Goal: Transaction & Acquisition: Purchase product/service

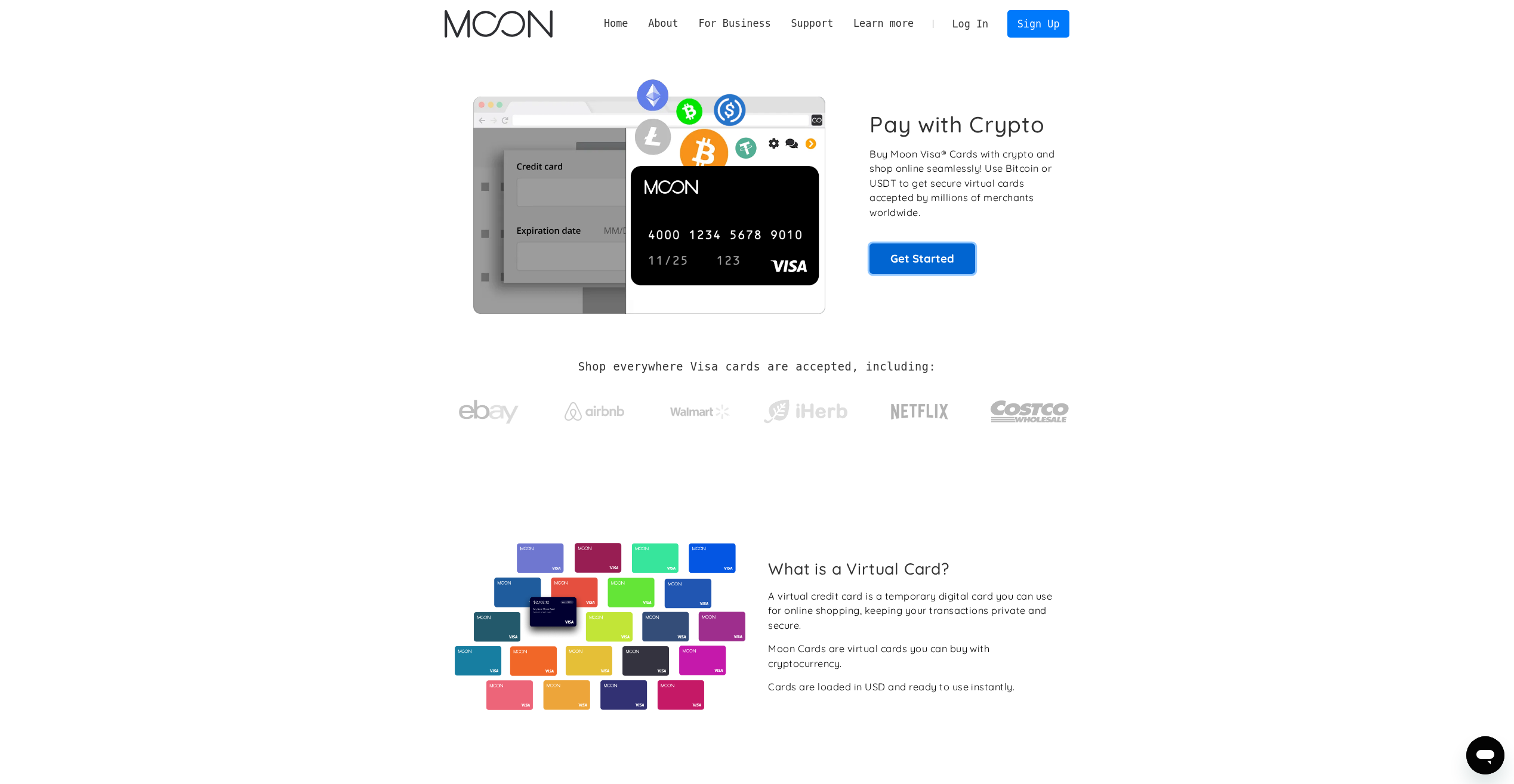
click at [930, 257] on link "Get Started" at bounding box center [922, 258] width 106 height 30
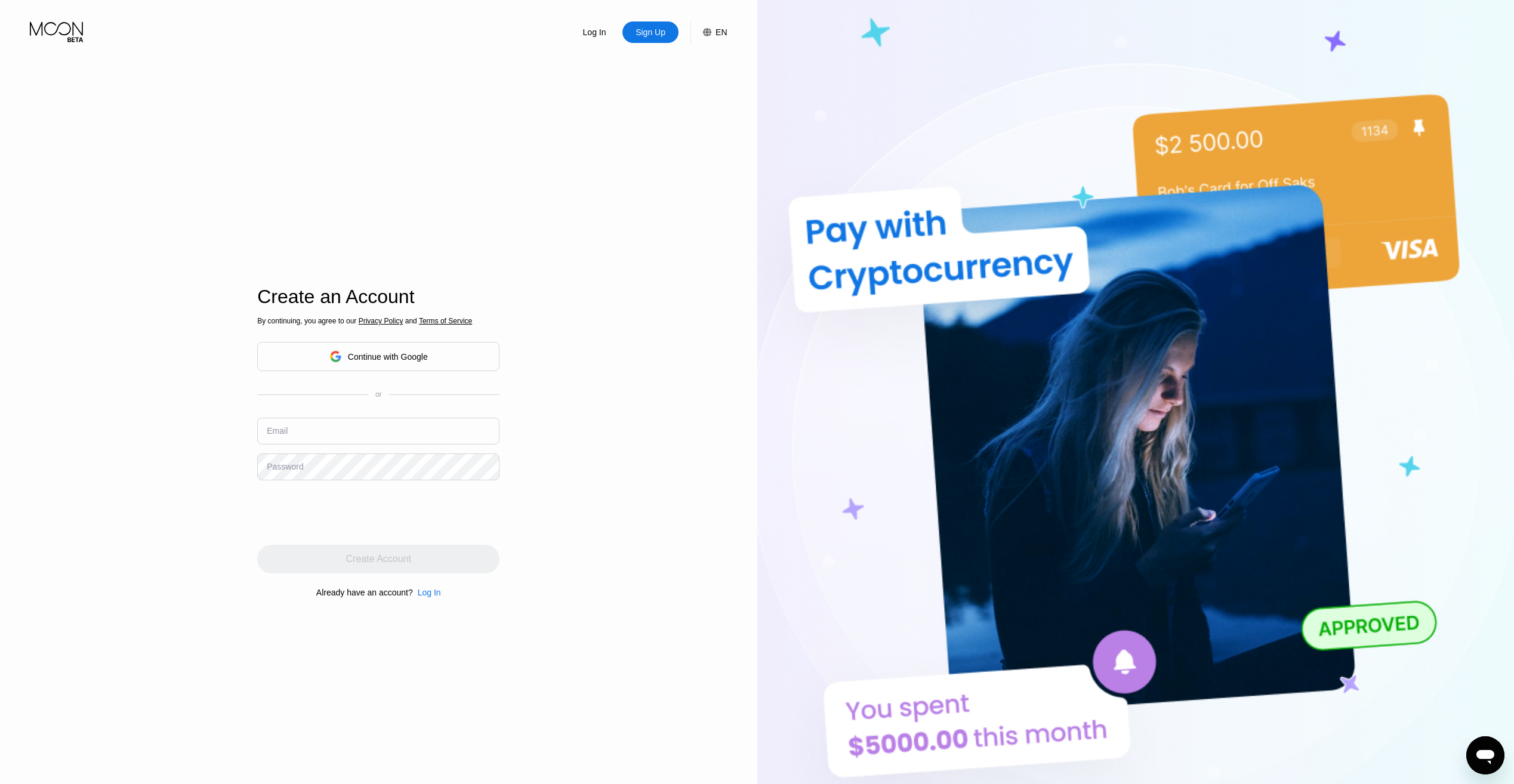
click at [437, 360] on div "Continue with Google" at bounding box center [378, 357] width 242 height 29
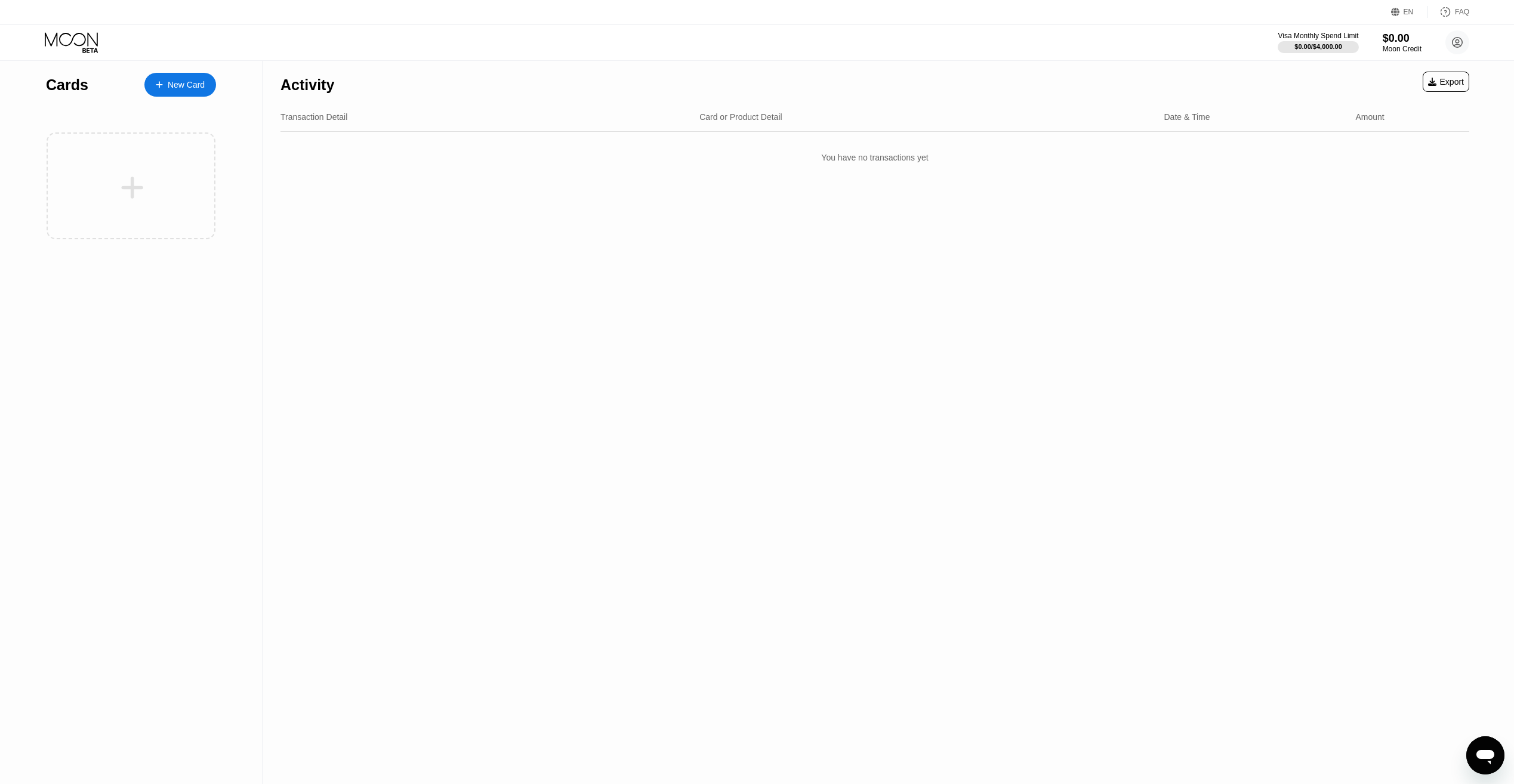
click at [173, 84] on div "New Card" at bounding box center [186, 85] width 37 height 10
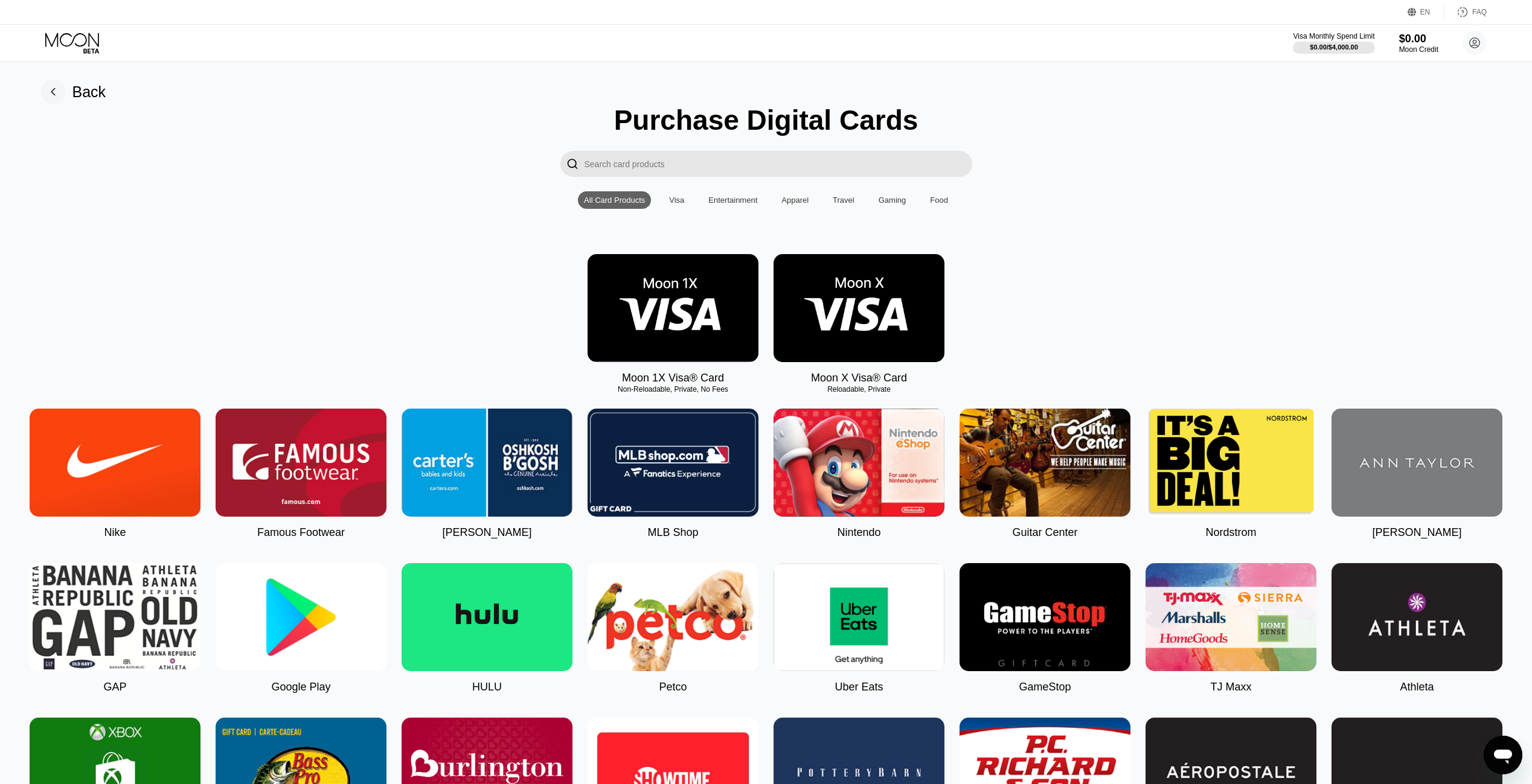
click at [655, 323] on img at bounding box center [672, 308] width 171 height 108
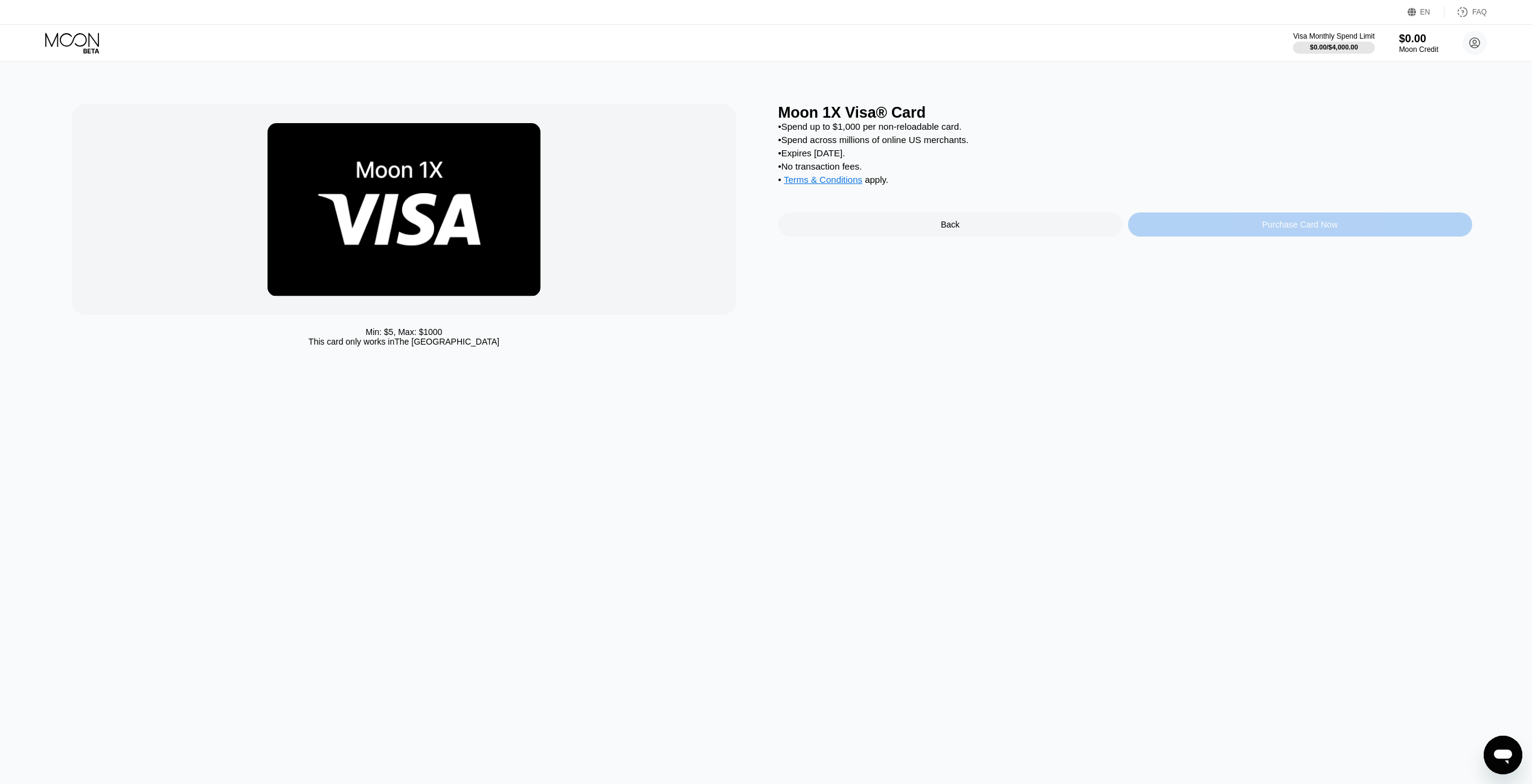
click at [1288, 230] on div "Purchase Card Now" at bounding box center [1300, 224] width 76 height 9
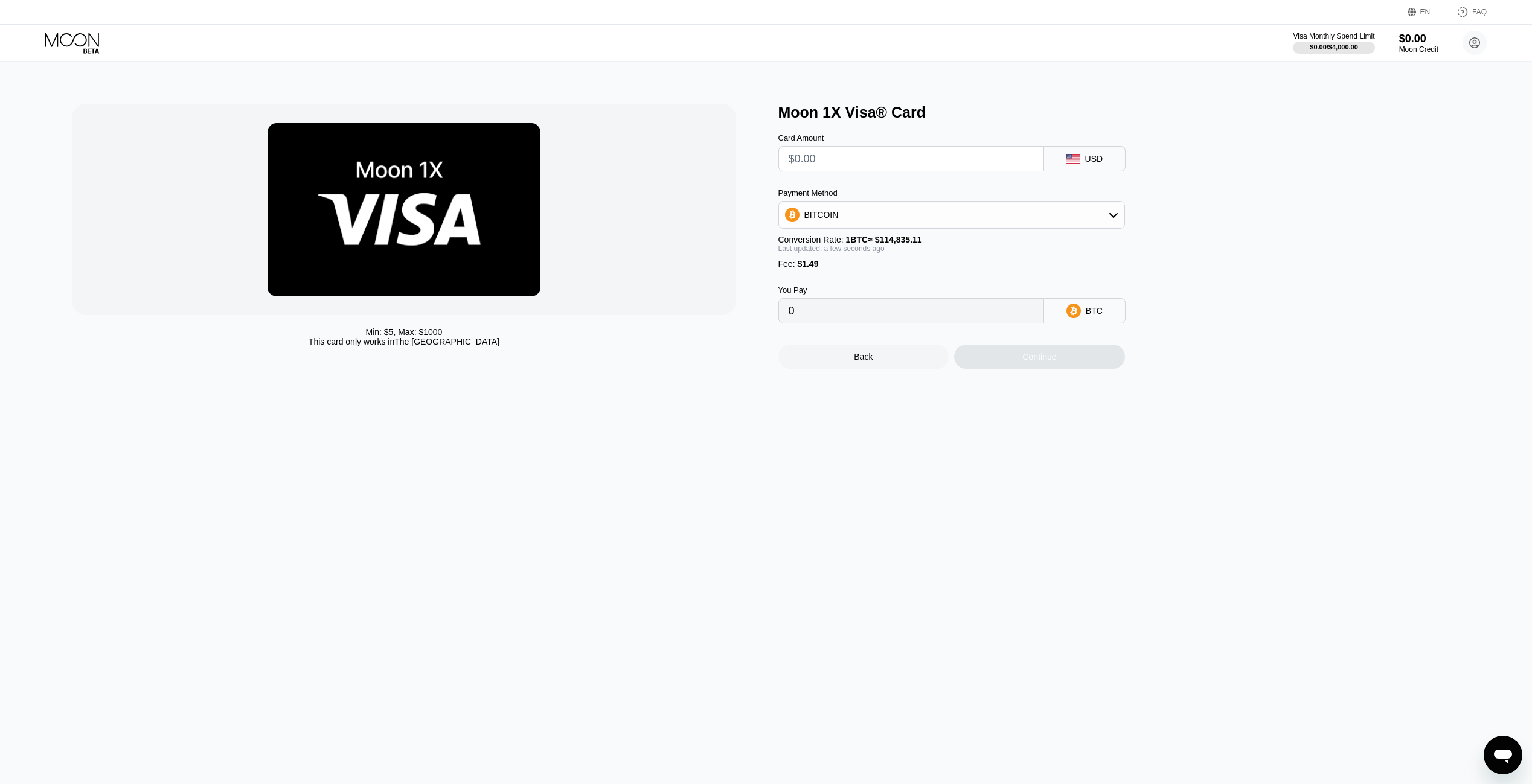
click at [823, 162] on input "text" at bounding box center [911, 159] width 245 height 24
type input "$0"
type input "0.00001298"
type input "$0"
click at [1238, 341] on div "Moon 1X Visa® Card Card Amount $0 USD Payment Method BITCOIN Conversion Rate: 1…" at bounding box center [1125, 236] width 694 height 265
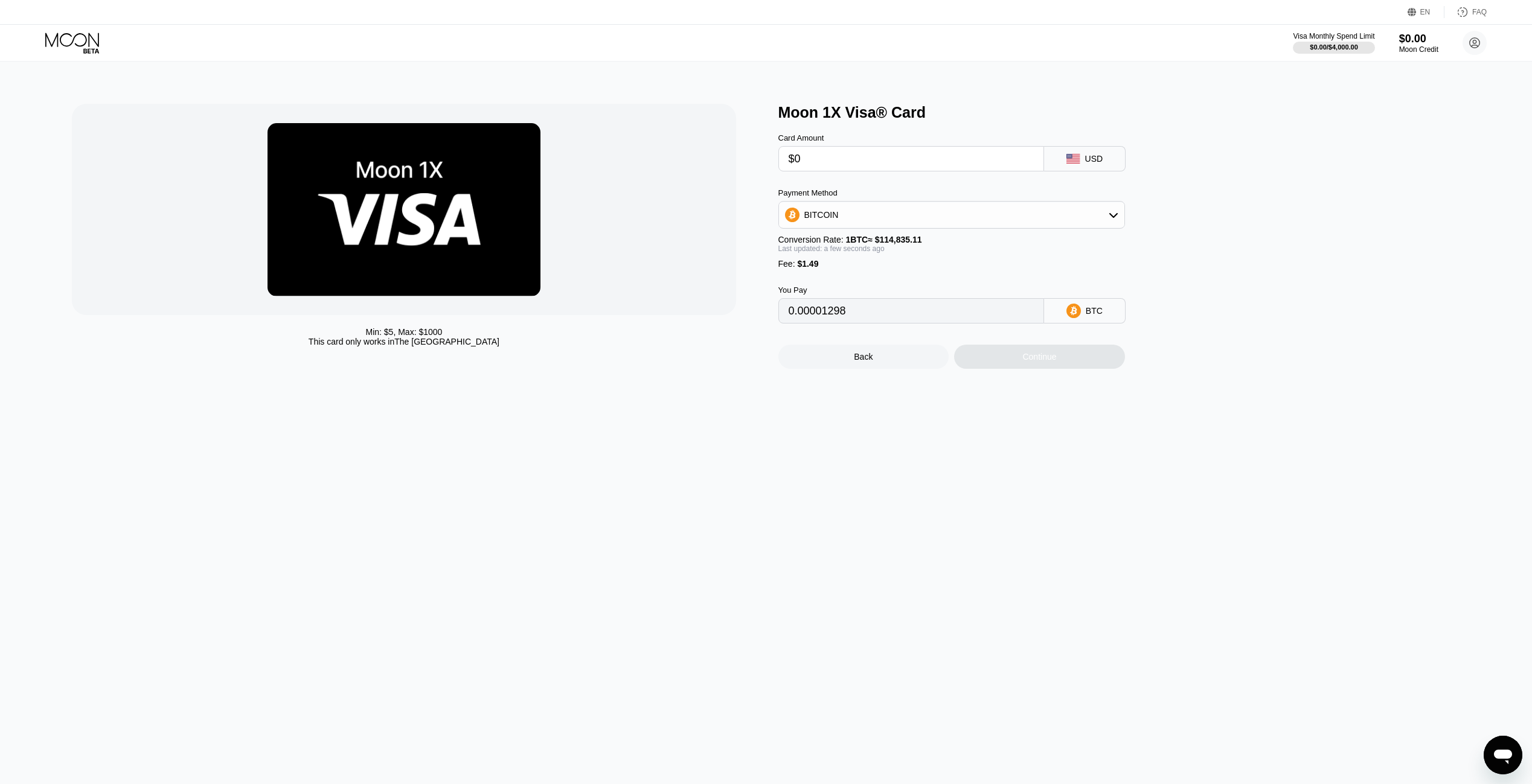
click at [1106, 320] on div "BTC" at bounding box center [1085, 311] width 82 height 25
click at [1010, 216] on div "BITCOIN" at bounding box center [951, 215] width 346 height 24
click at [1229, 331] on div "Moon 1X Visa® Card Card Amount $0 USD Payment Method BITCOIN BITCOIN USDT on TR…" at bounding box center [1125, 236] width 694 height 265
click at [878, 277] on div "USDT on TRON" at bounding box center [959, 275] width 313 height 9
click at [862, 221] on div "USDT on TRON" at bounding box center [951, 215] width 346 height 24
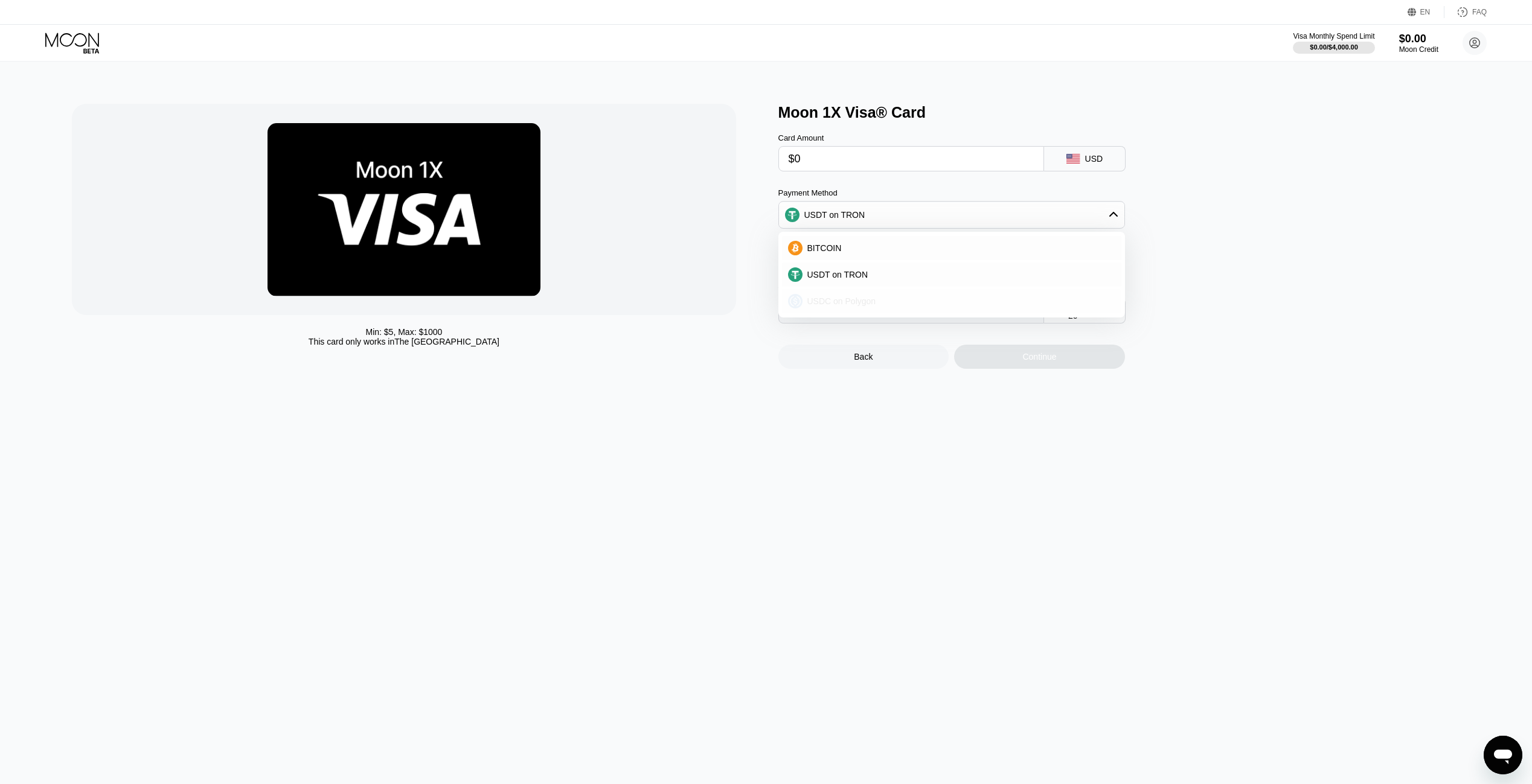
click at [858, 305] on span "USDC on Polygon" at bounding box center [842, 301] width 69 height 9
type input "1.49000000"
click at [672, 313] on div at bounding box center [403, 210] width 664 height 212
drag, startPoint x: 630, startPoint y: 175, endPoint x: 646, endPoint y: 173, distance: 16.1
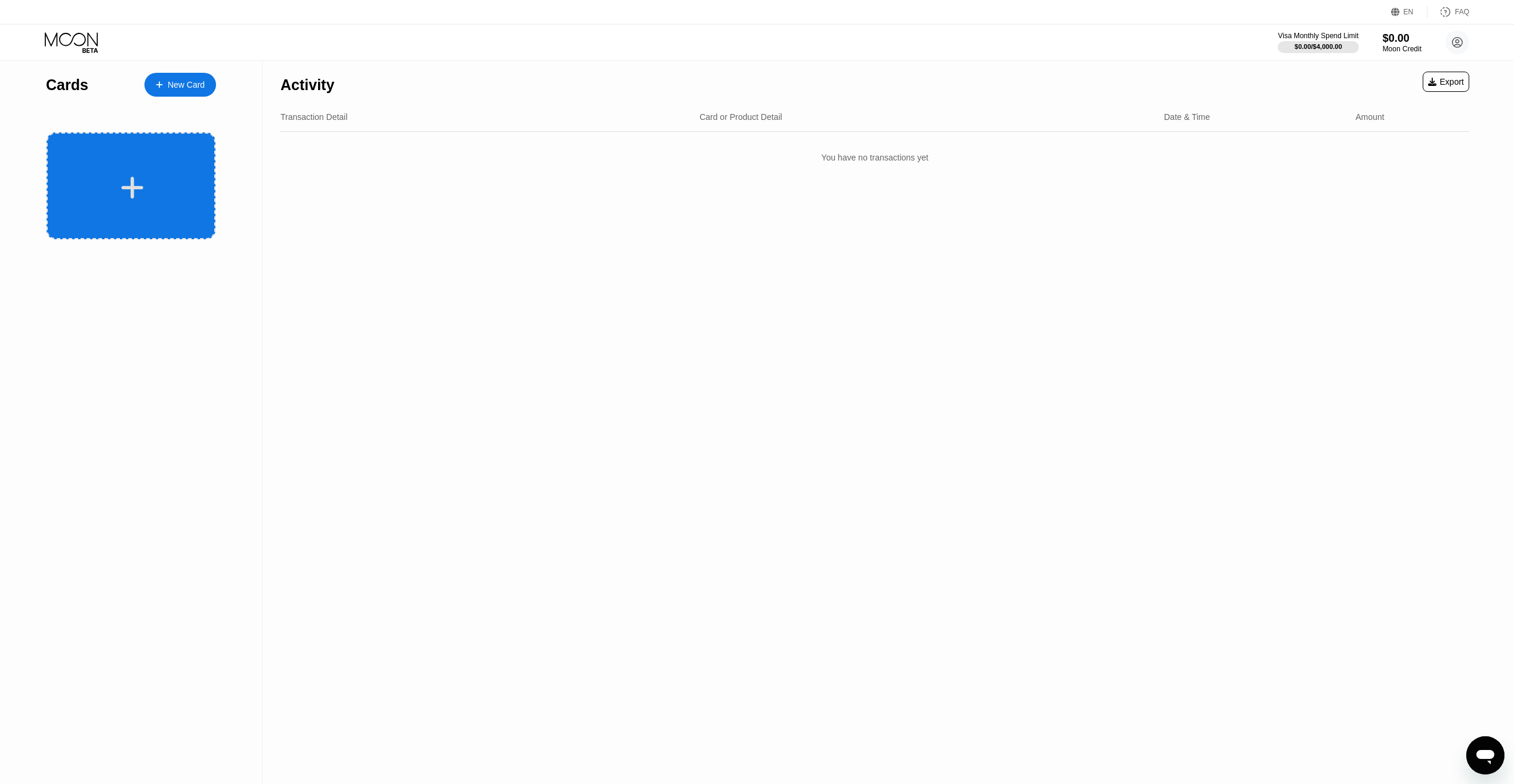
click at [175, 230] on div at bounding box center [130, 185] width 169 height 107
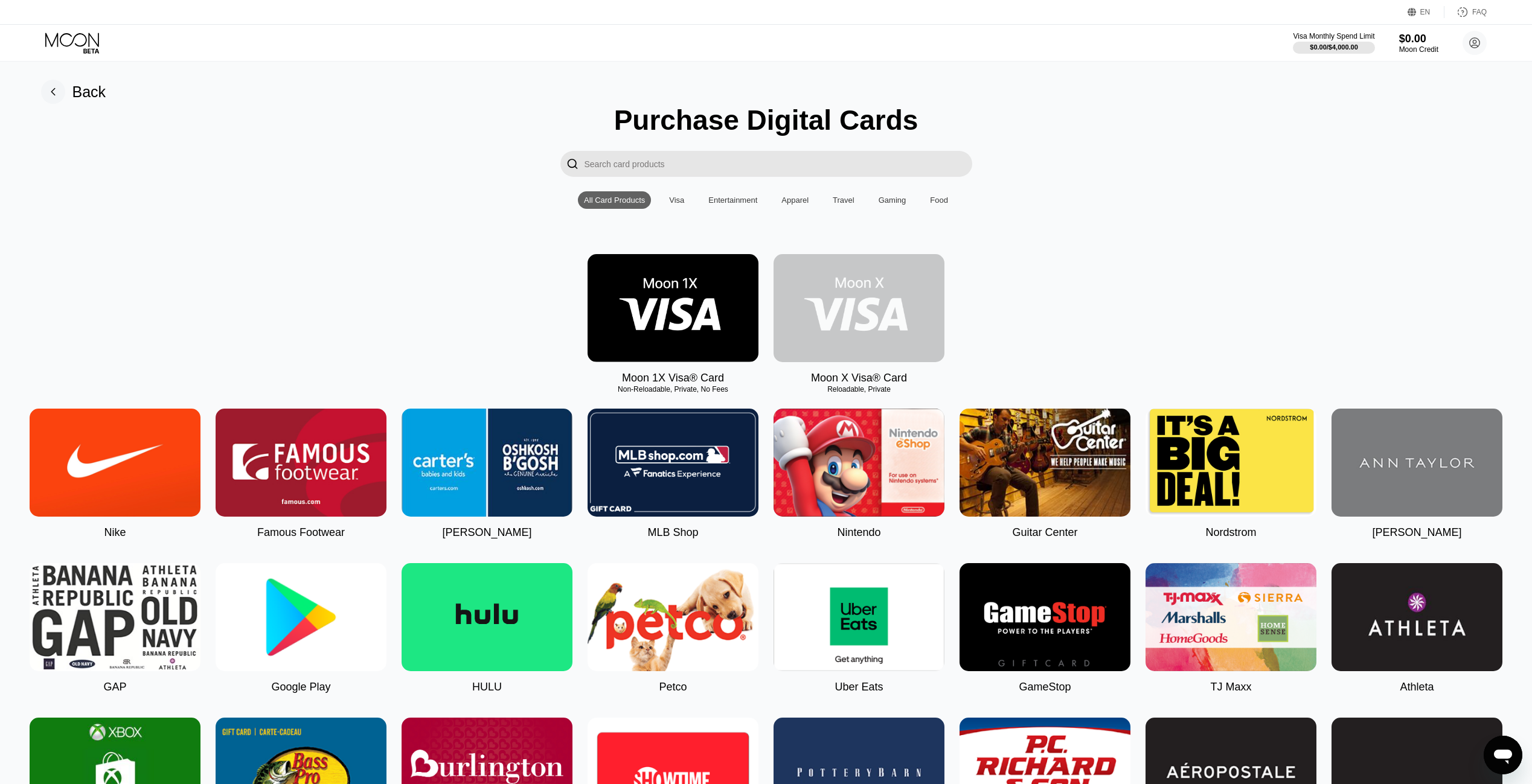
click at [833, 320] on img at bounding box center [858, 308] width 171 height 108
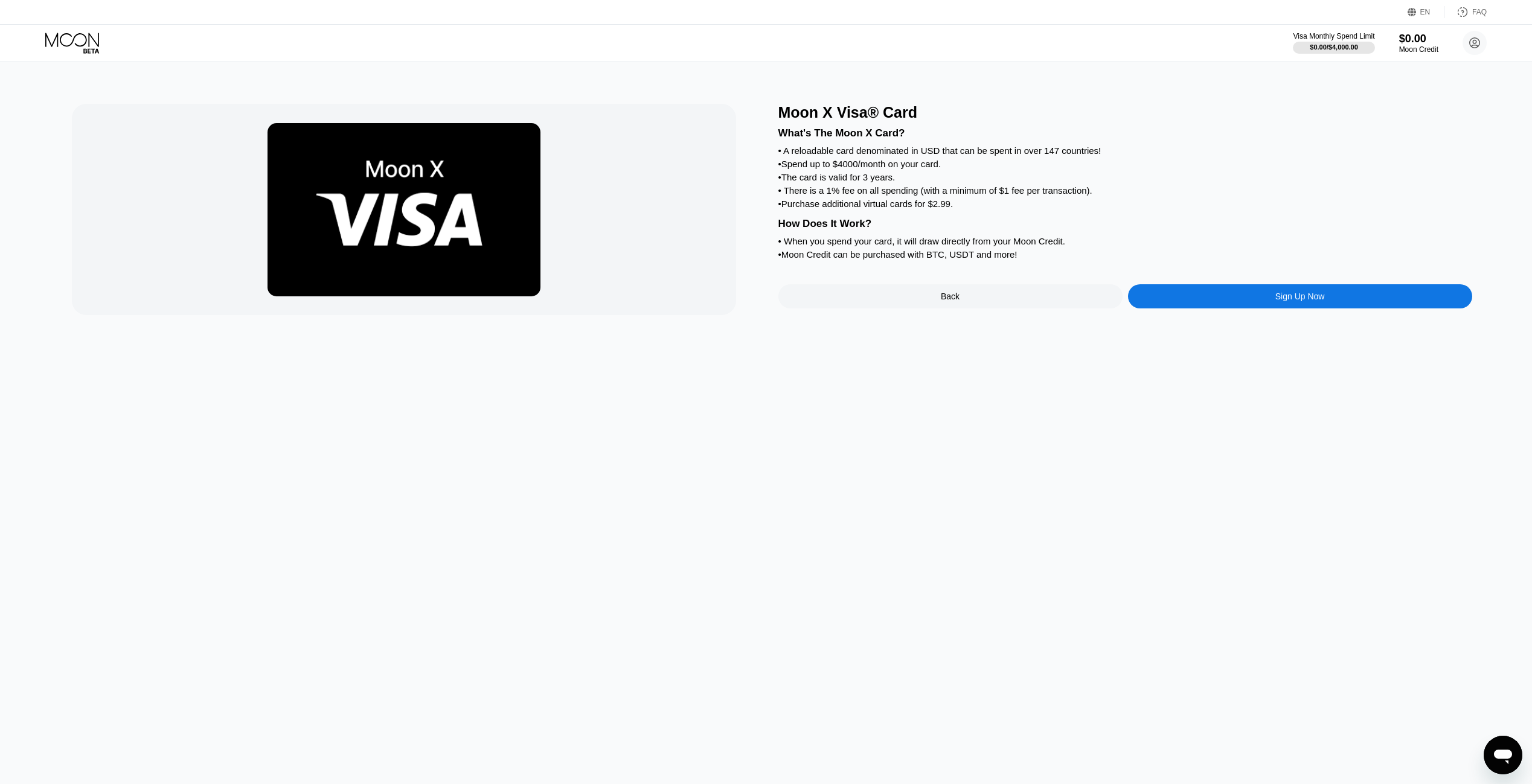
click at [1162, 309] on div "Sign Up Now" at bounding box center [1300, 297] width 344 height 24
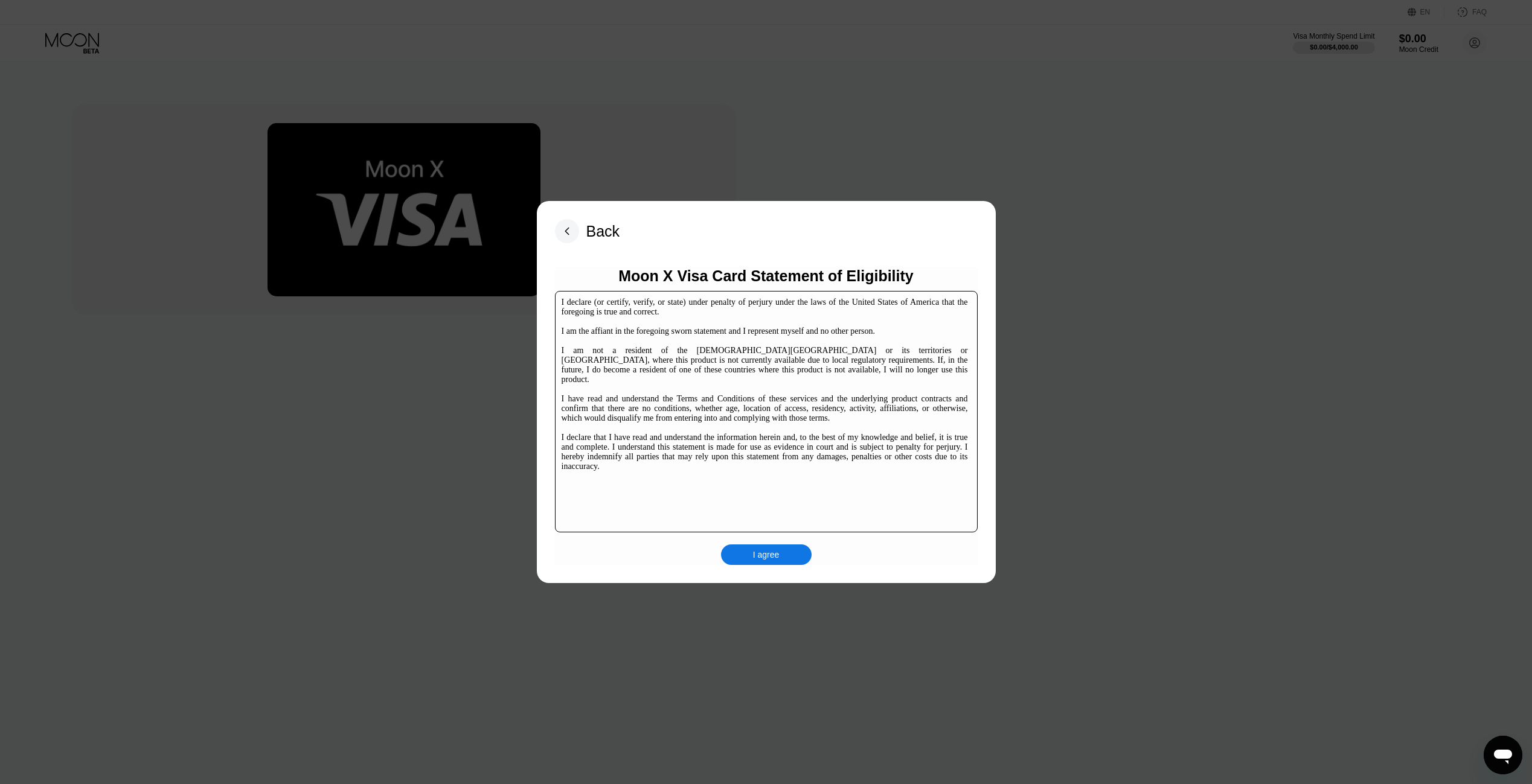
click at [755, 551] on div "I agree" at bounding box center [767, 555] width 27 height 11
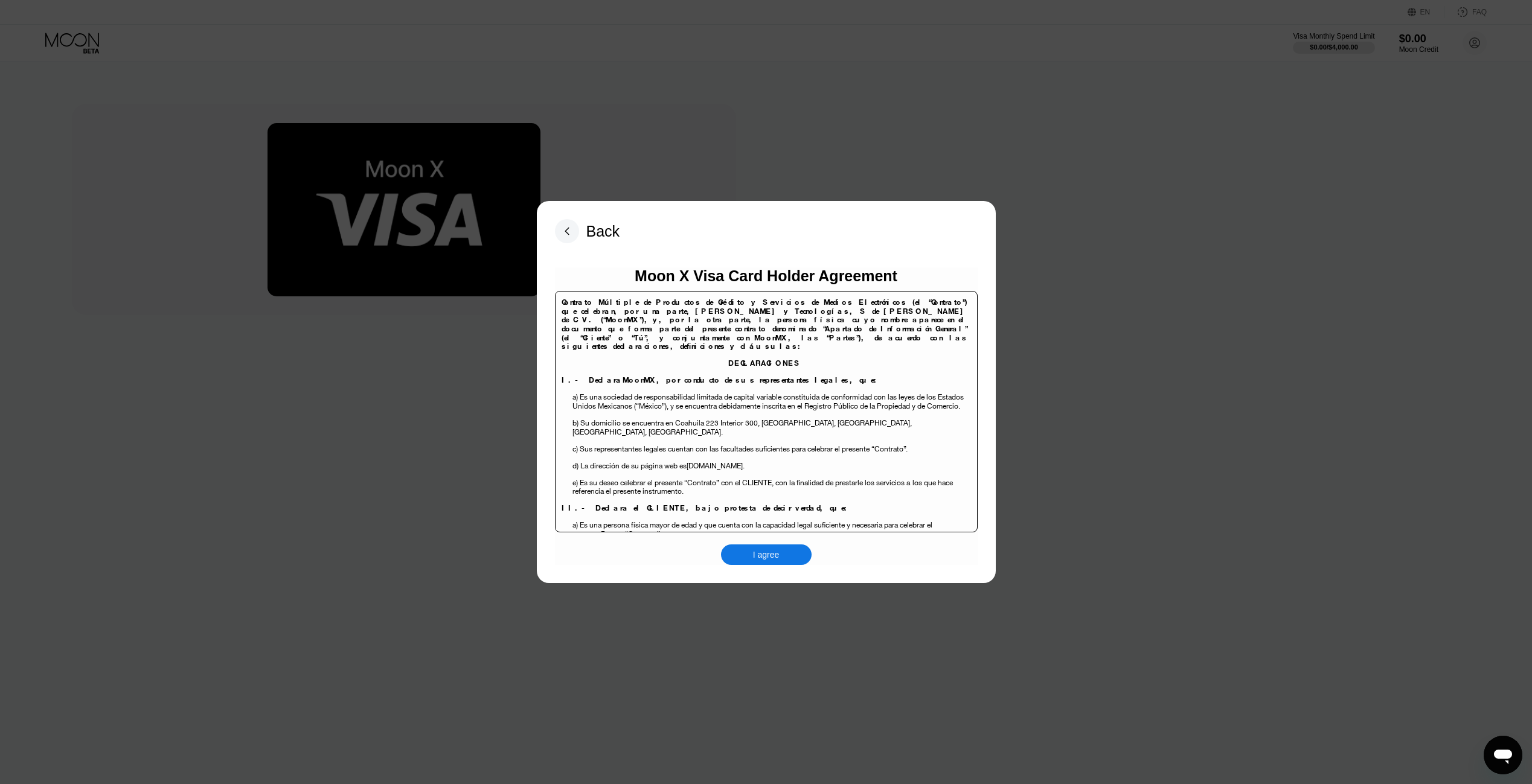
click at [759, 563] on div "I agree" at bounding box center [766, 554] width 90 height 21
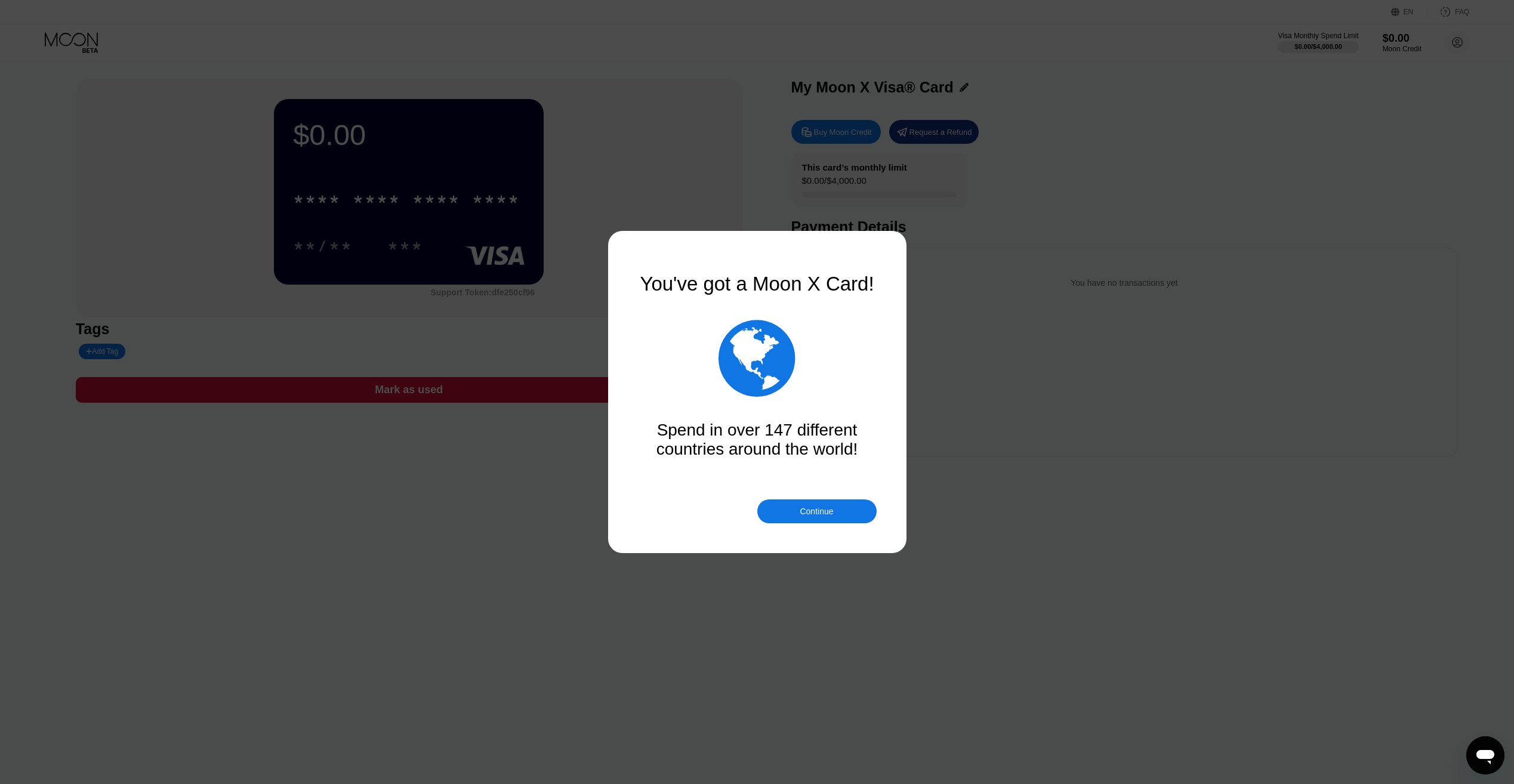
click at [807, 514] on div "Continue" at bounding box center [816, 511] width 34 height 9
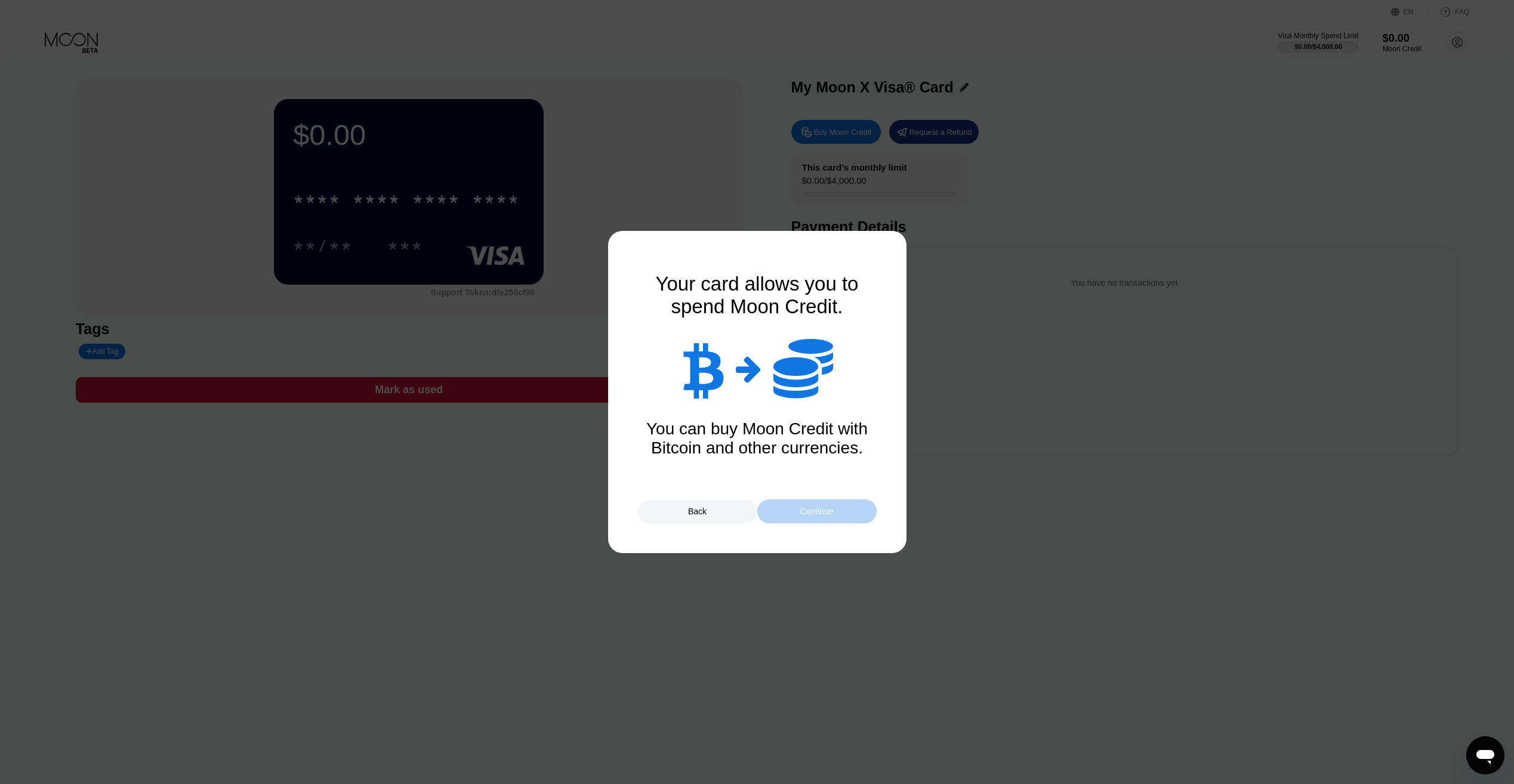
click at [807, 512] on div "Continue" at bounding box center [816, 511] width 34 height 9
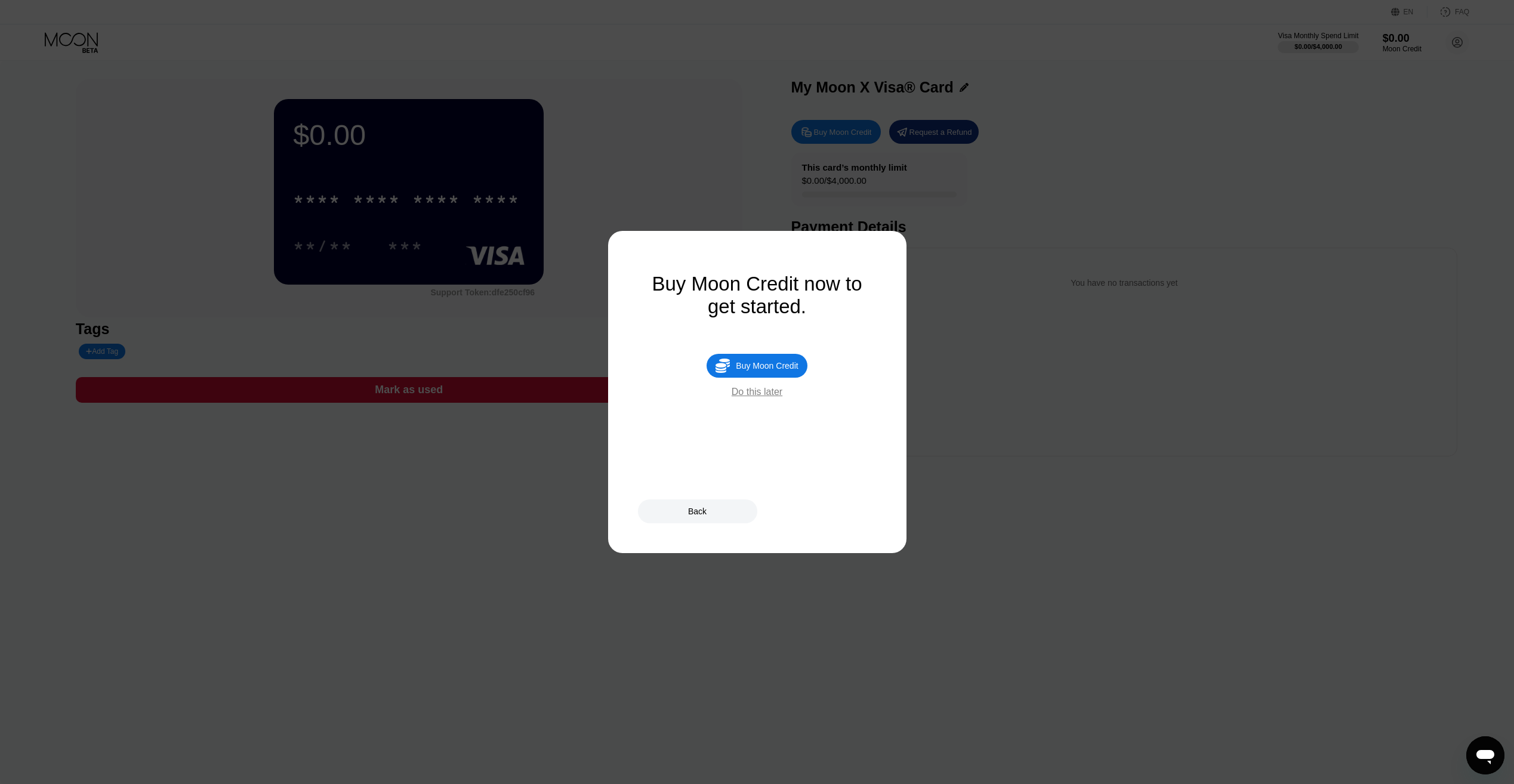
click at [765, 398] on div "Do this later" at bounding box center [757, 392] width 51 height 11
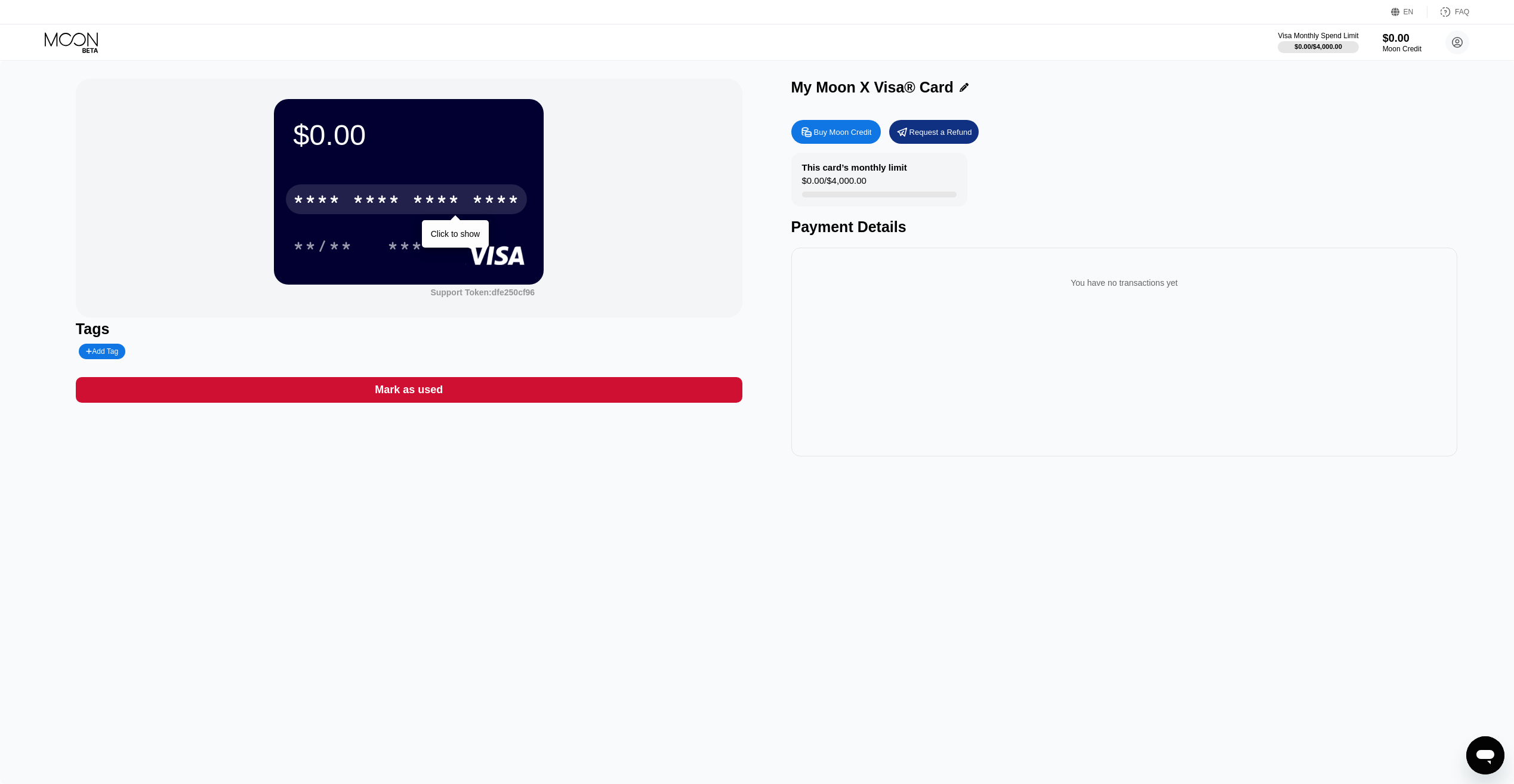
click at [369, 205] on div "* * * *" at bounding box center [377, 200] width 48 height 19
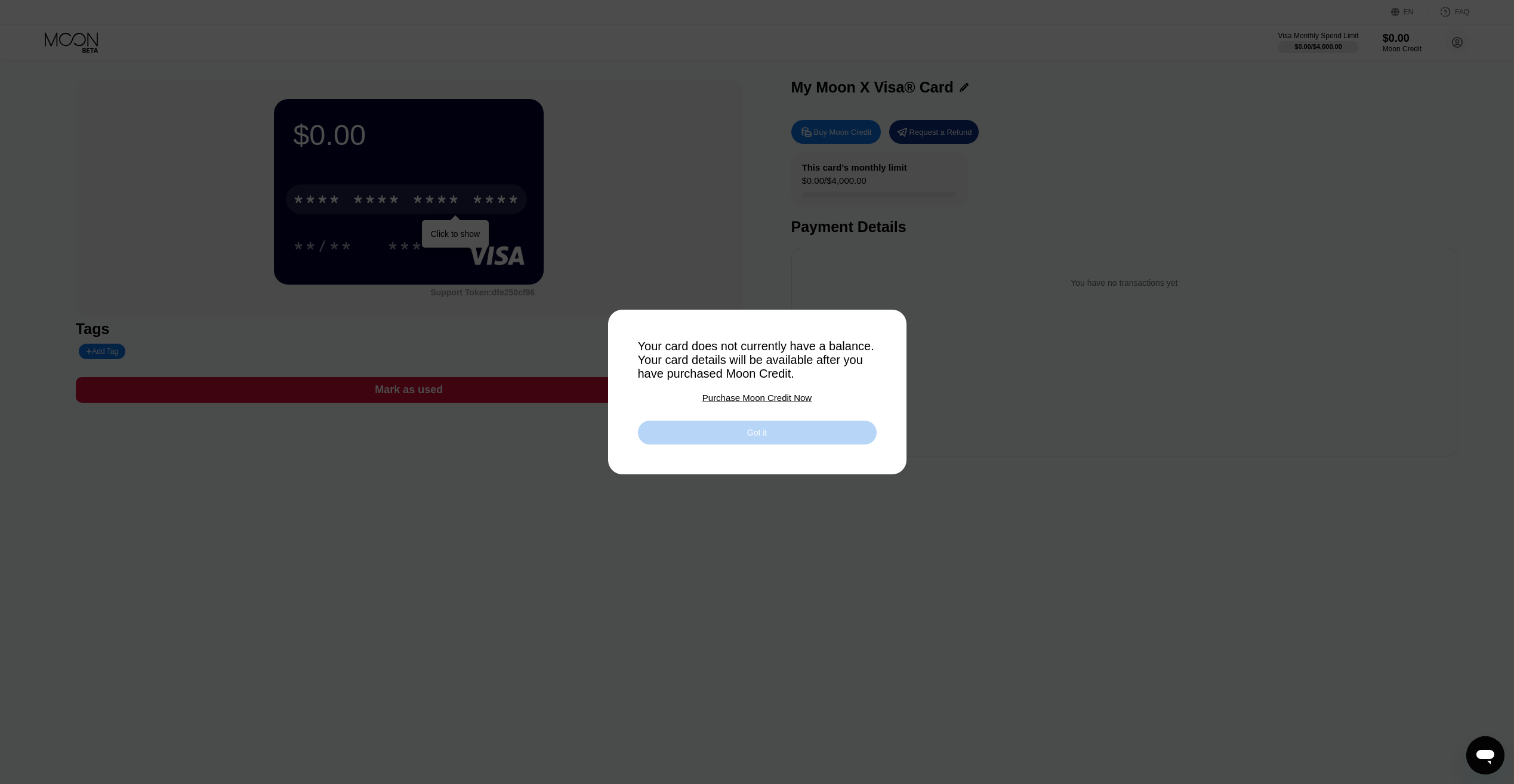
click at [742, 443] on div "Got it" at bounding box center [757, 433] width 239 height 24
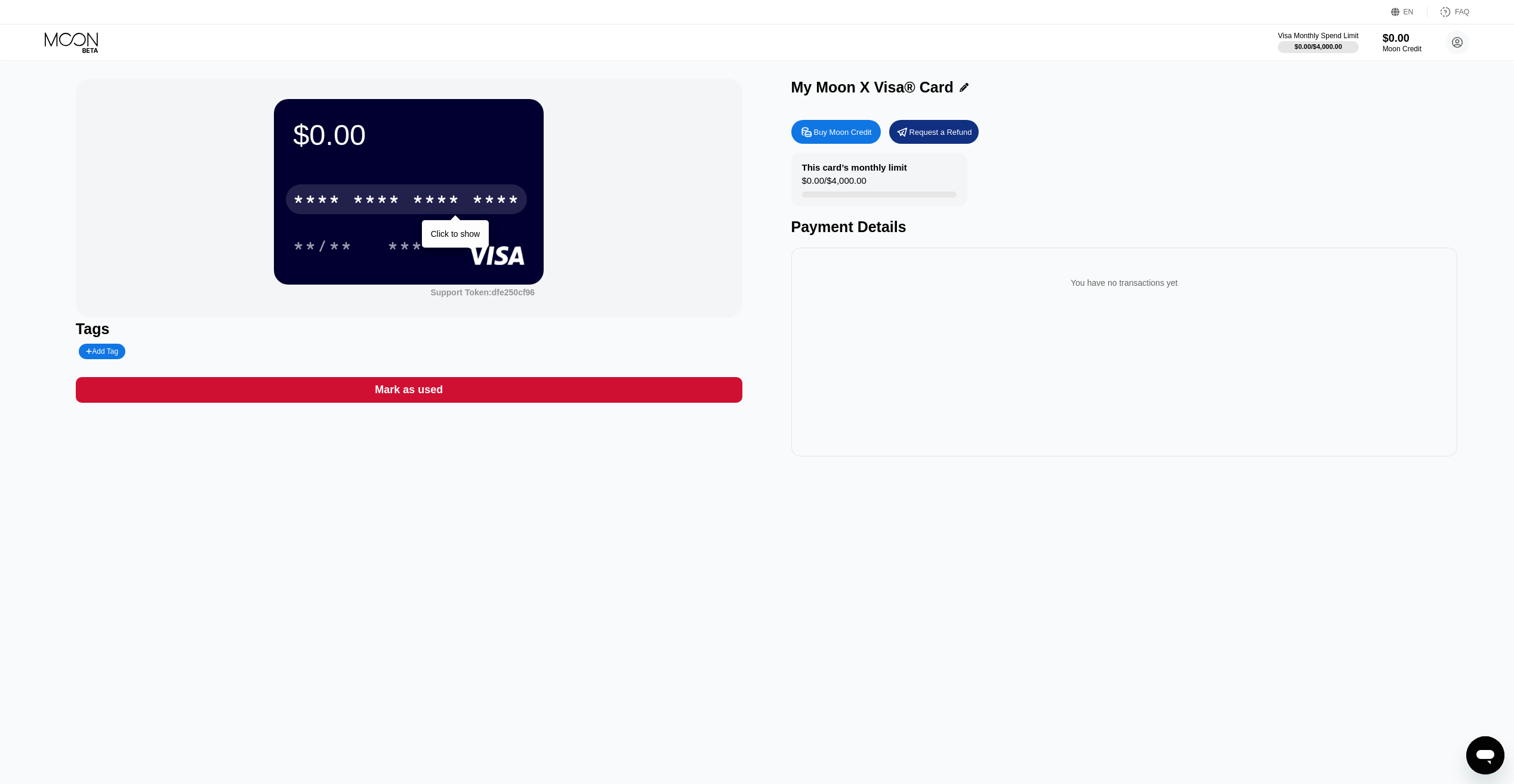
click at [465, 202] on div "* * * * * * * * * * * * ****" at bounding box center [406, 199] width 241 height 30
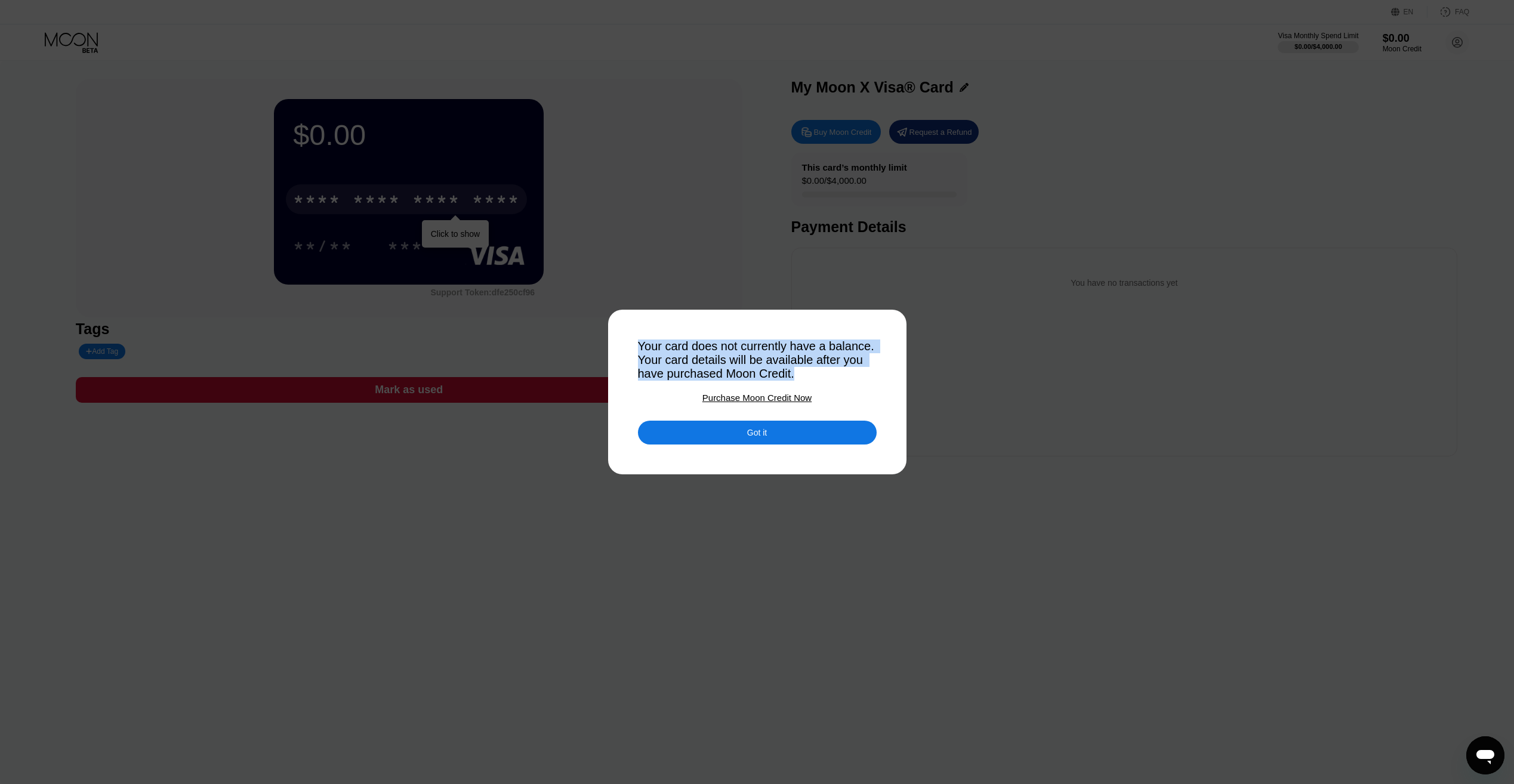
drag, startPoint x: 629, startPoint y: 328, endPoint x: 852, endPoint y: 378, distance: 228.5
click at [852, 378] on div "Your card does not currently have a balance. Your card details will be availabl…" at bounding box center [757, 392] width 1514 height 784
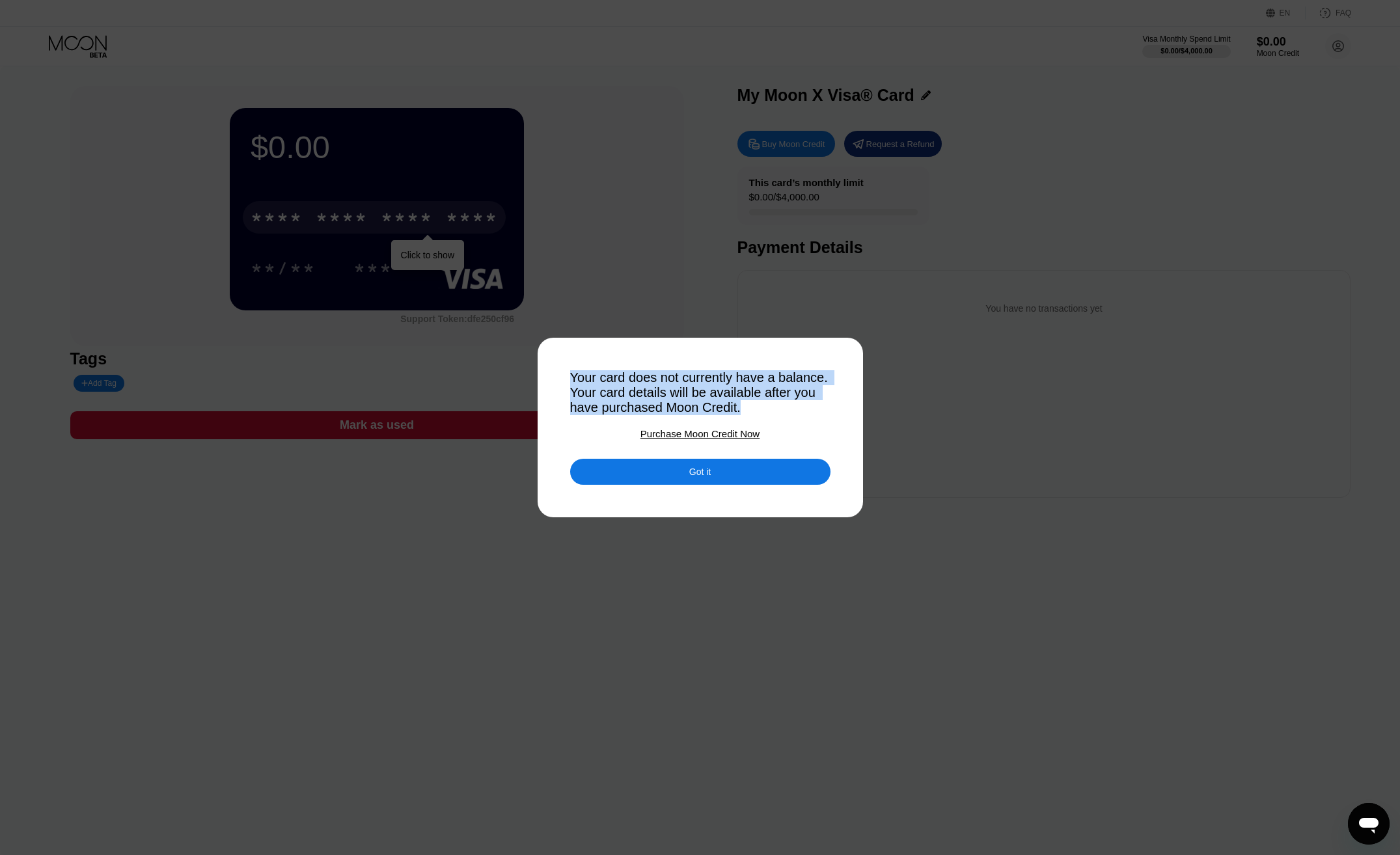
copy div "Your card does not currently have a balance. Your card details will be availabl…"
click at [658, 469] on div "Got it" at bounding box center [700, 472] width 261 height 26
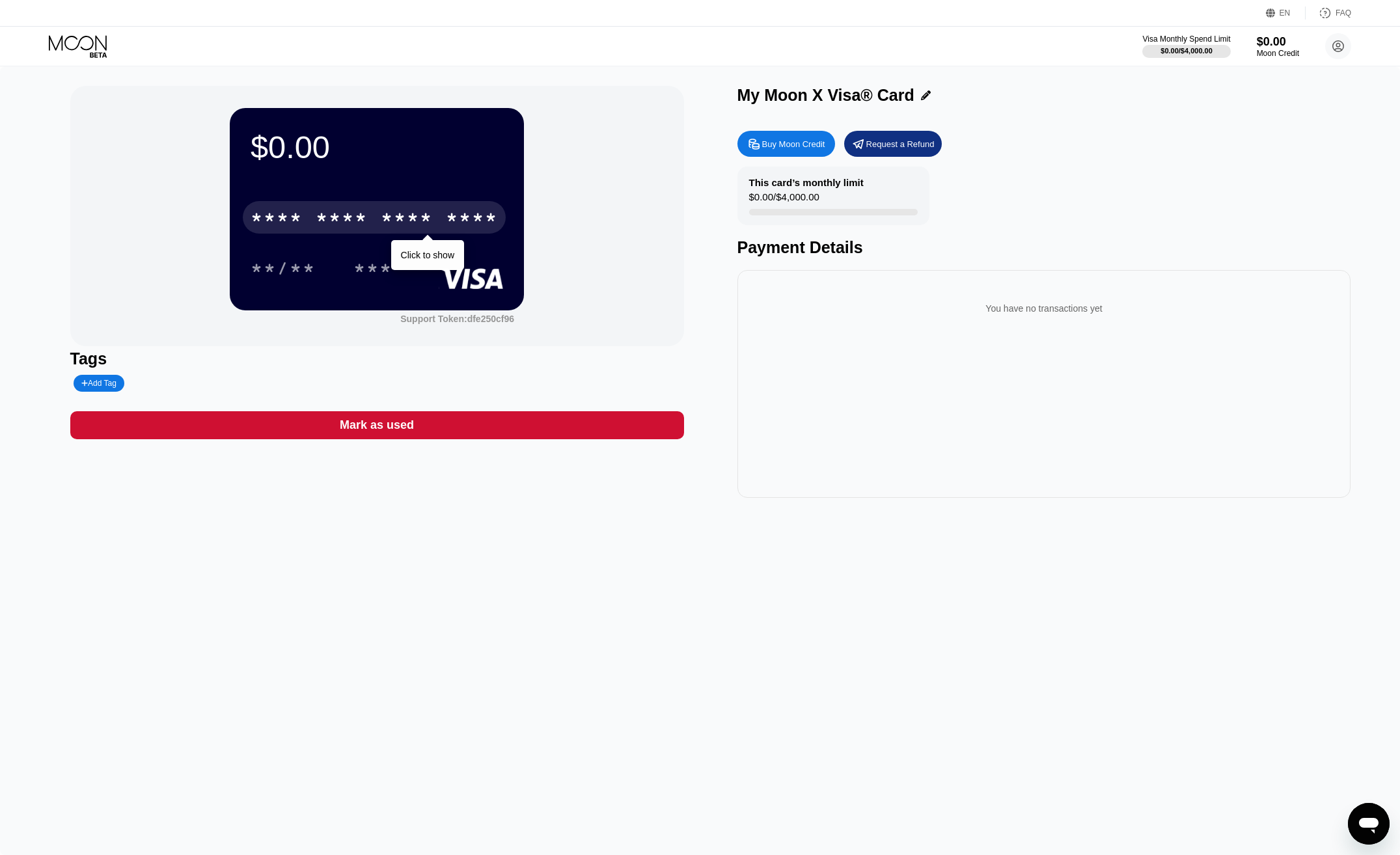
drag, startPoint x: 1211, startPoint y: 102, endPoint x: 1137, endPoint y: 154, distance: 90.4
click at [1211, 103] on div "$0.00 * * * * * * * * * * * * **** Click to show **/** *** Support Token: dfe25…" at bounding box center [700, 460] width 1400 height 789
click at [945, 224] on div "This card’s monthly limit $0.00 / $4,000.00 Payment Details" at bounding box center [1044, 211] width 613 height 90
click at [805, 149] on div "Buy Moon Credit" at bounding box center [793, 144] width 63 height 11
type input "0"
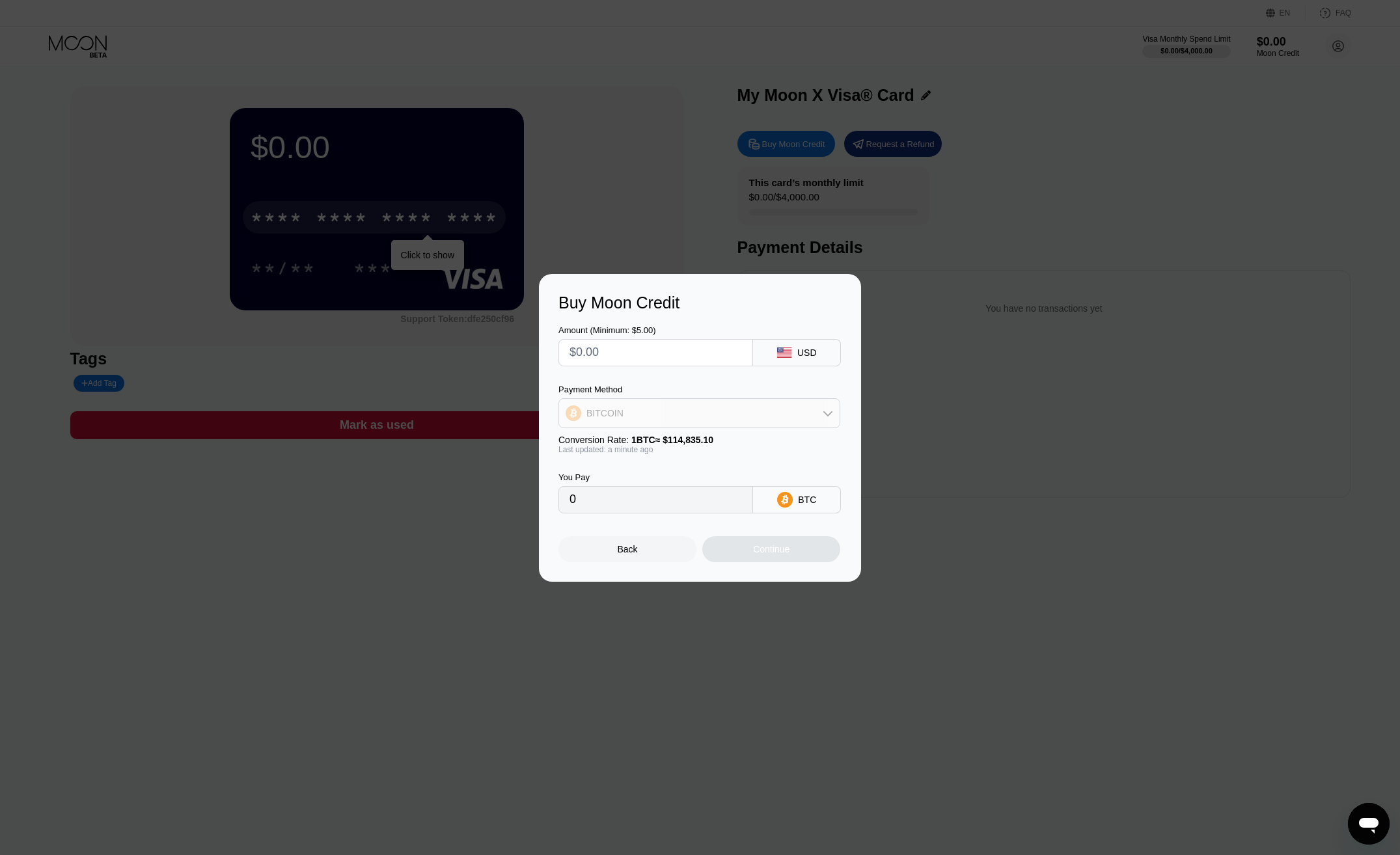
click at [756, 423] on div "BITCOIN" at bounding box center [699, 413] width 281 height 26
click at [758, 408] on div "BITCOIN" at bounding box center [699, 413] width 281 height 26
click at [641, 560] on div "Back" at bounding box center [627, 549] width 138 height 26
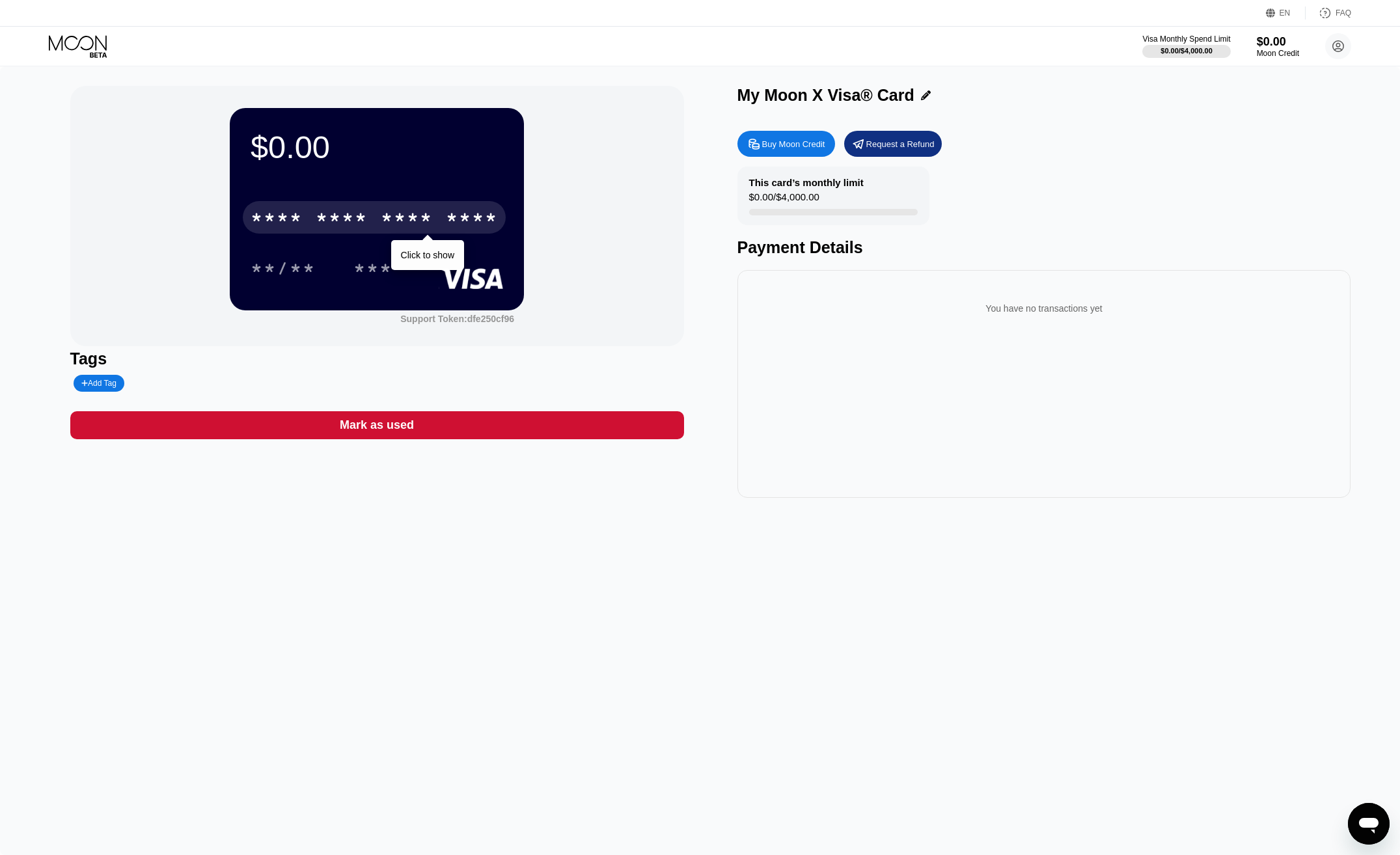
click at [883, 142] on div "Request a Refund" at bounding box center [900, 144] width 69 height 11
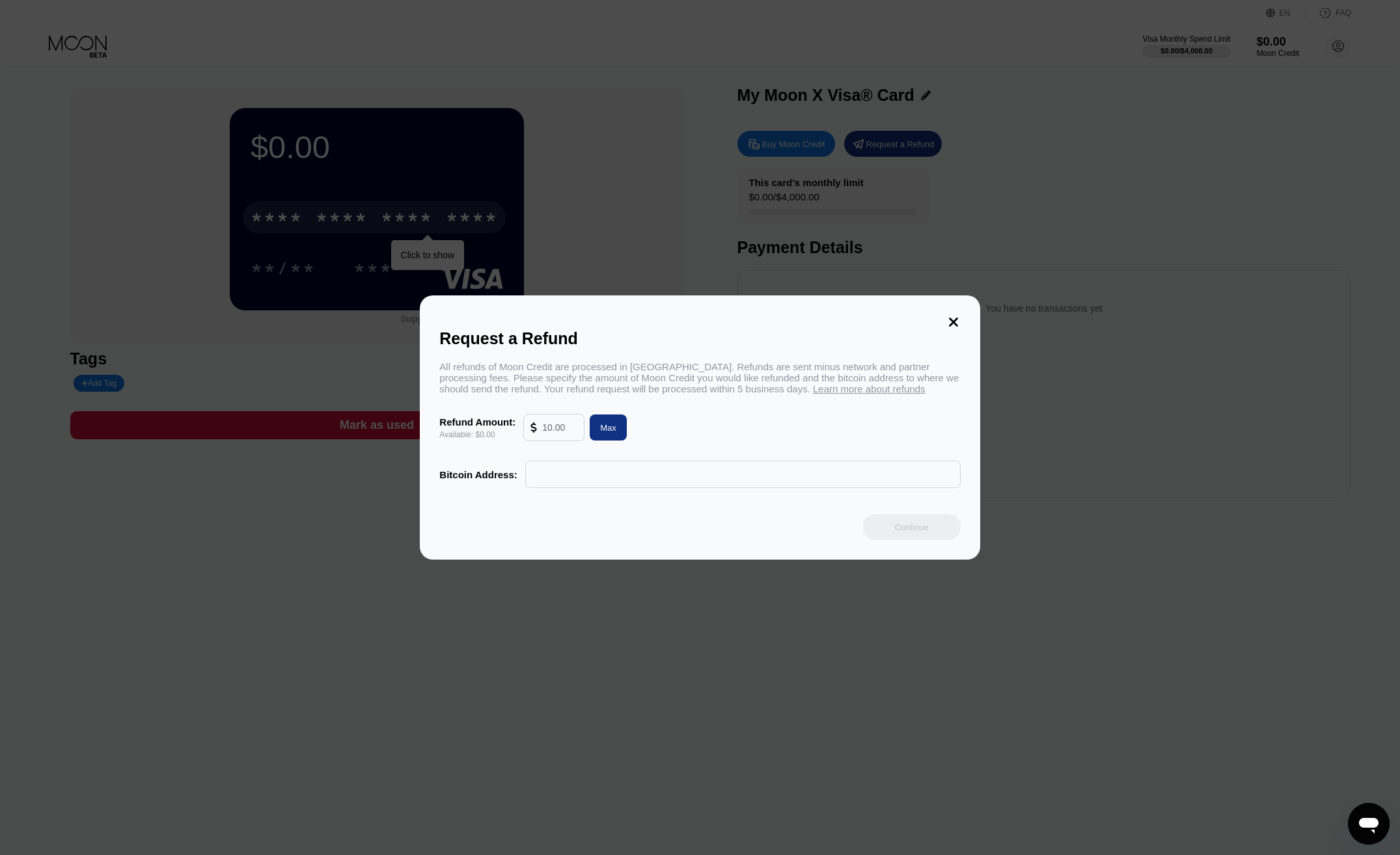
click at [954, 315] on icon at bounding box center [953, 322] width 14 height 14
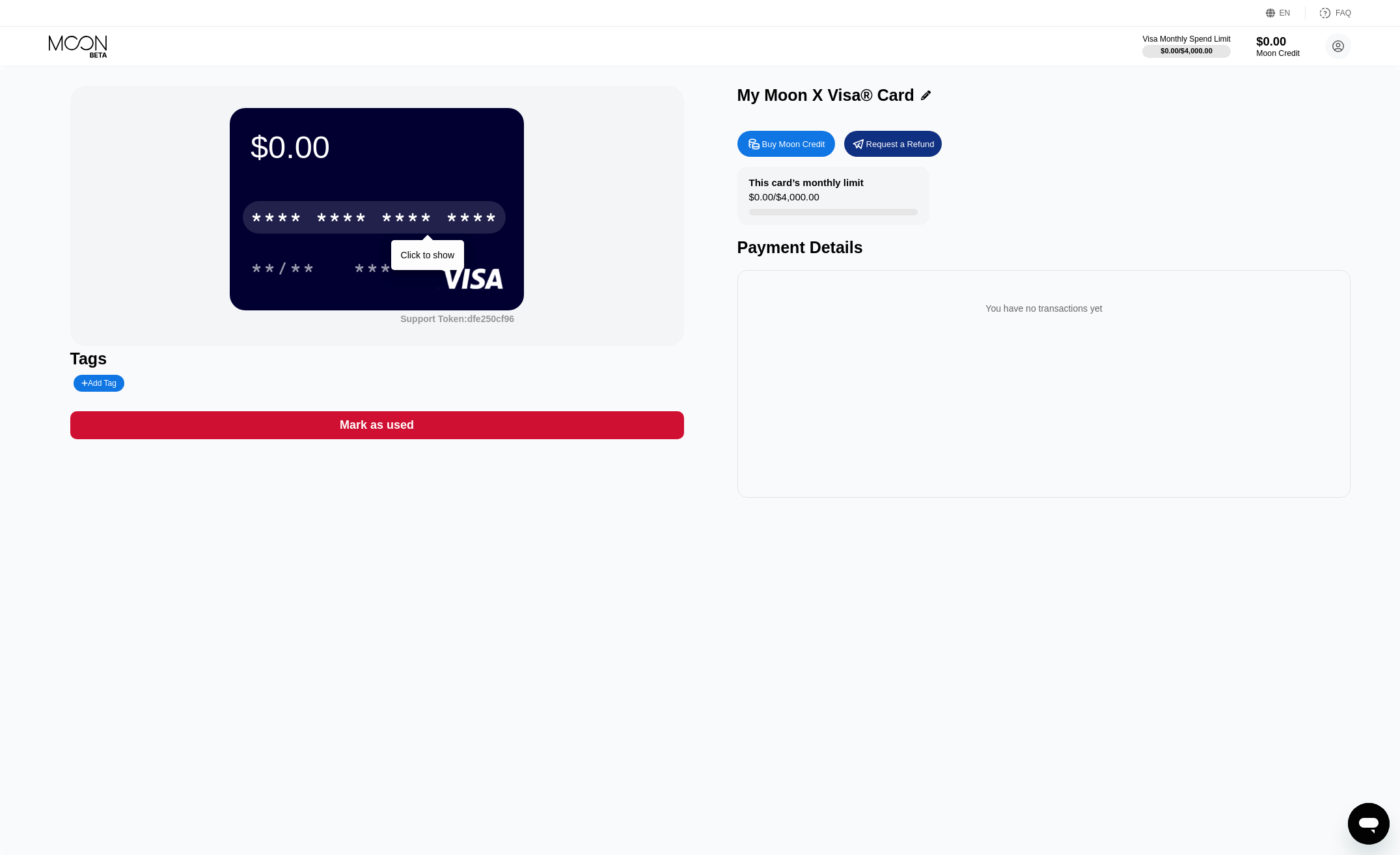
click at [1282, 58] on div "Moon Credit" at bounding box center [1277, 53] width 43 height 9
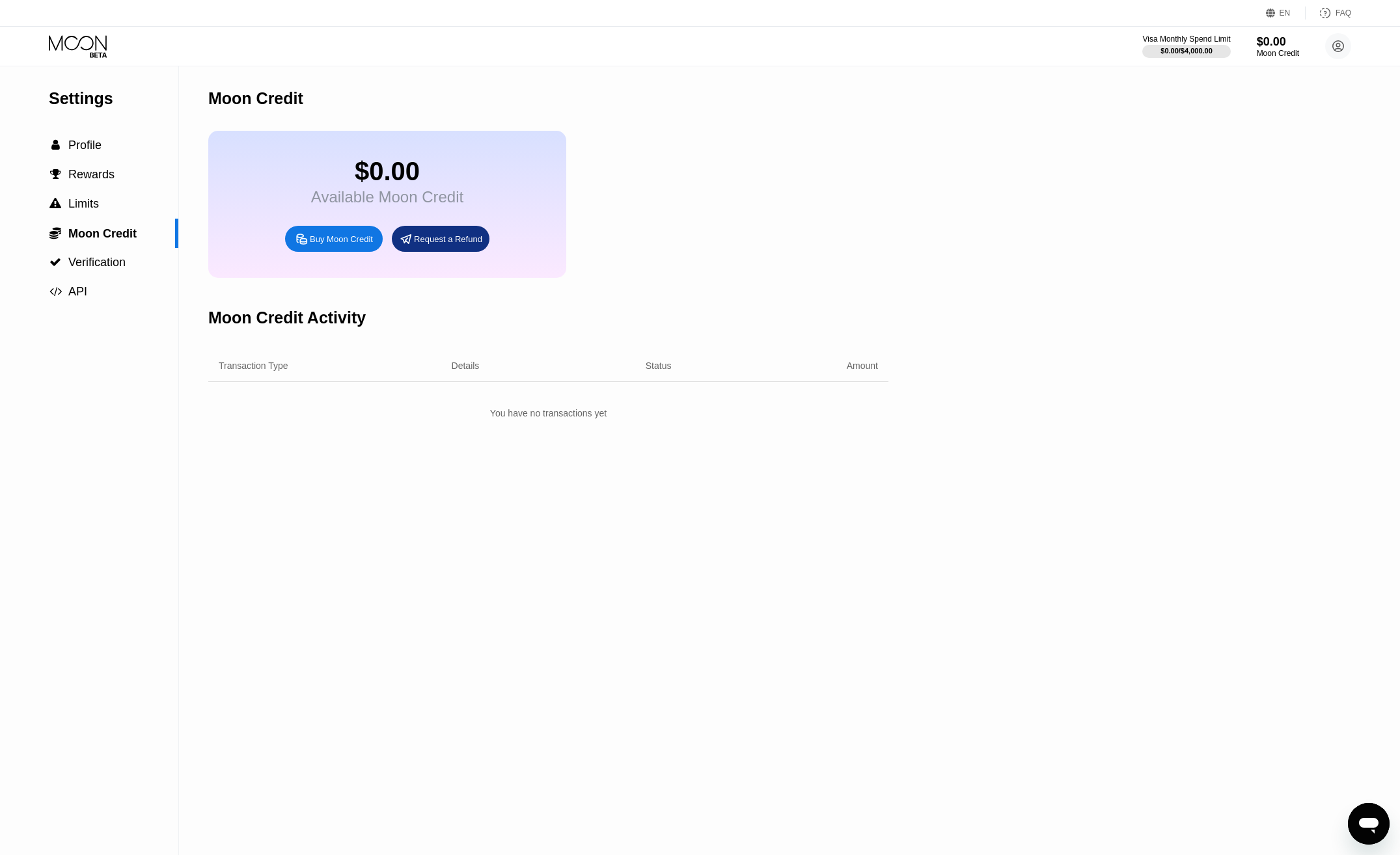
drag, startPoint x: 944, startPoint y: 212, endPoint x: 927, endPoint y: 214, distance: 17.1
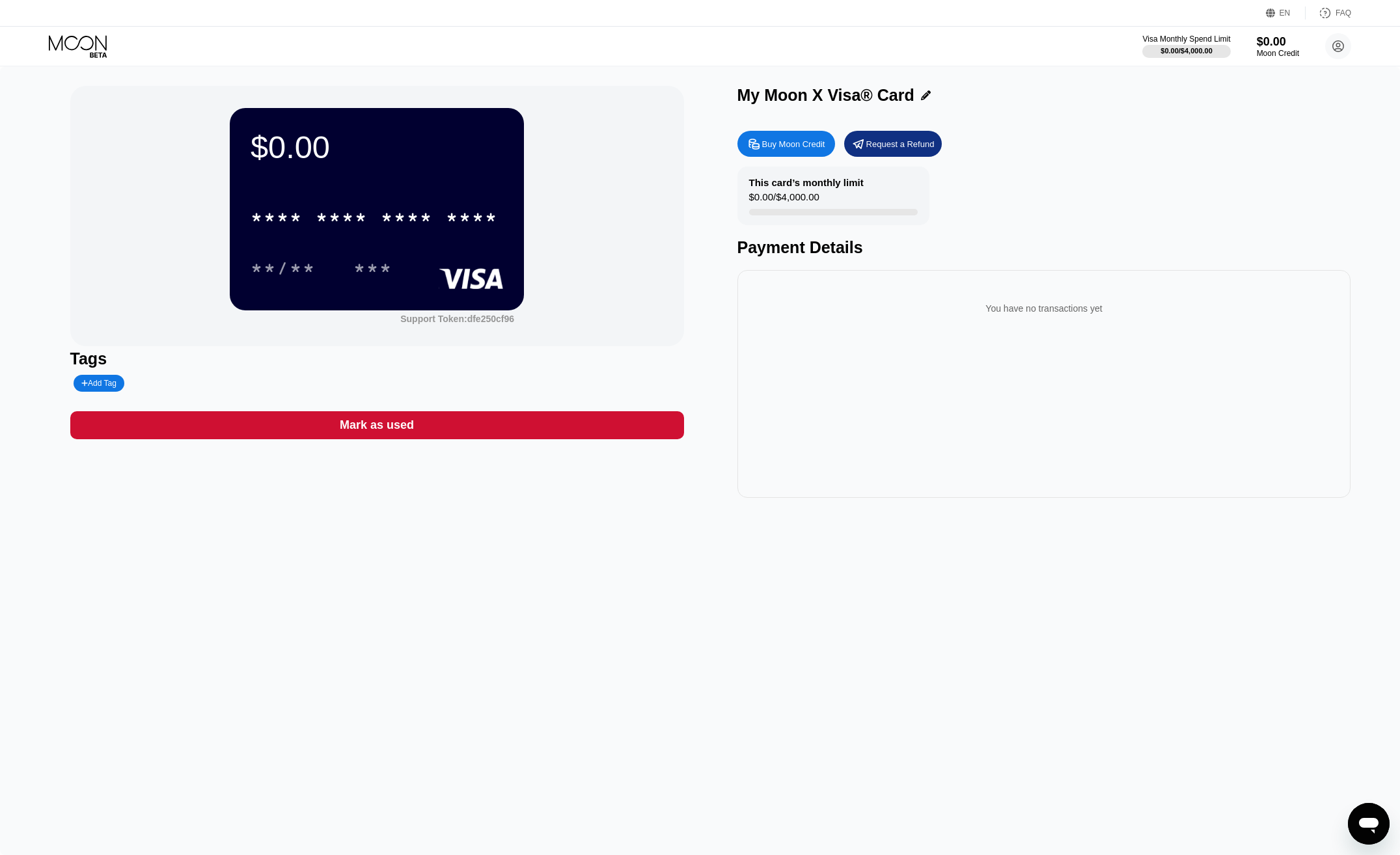
click at [315, 146] on div "$0.00" at bounding box center [377, 147] width 253 height 37
click at [447, 321] on div "Support Token: dfe250cf96" at bounding box center [458, 319] width 114 height 10
click at [398, 433] on div "Mark as used" at bounding box center [377, 425] width 74 height 15
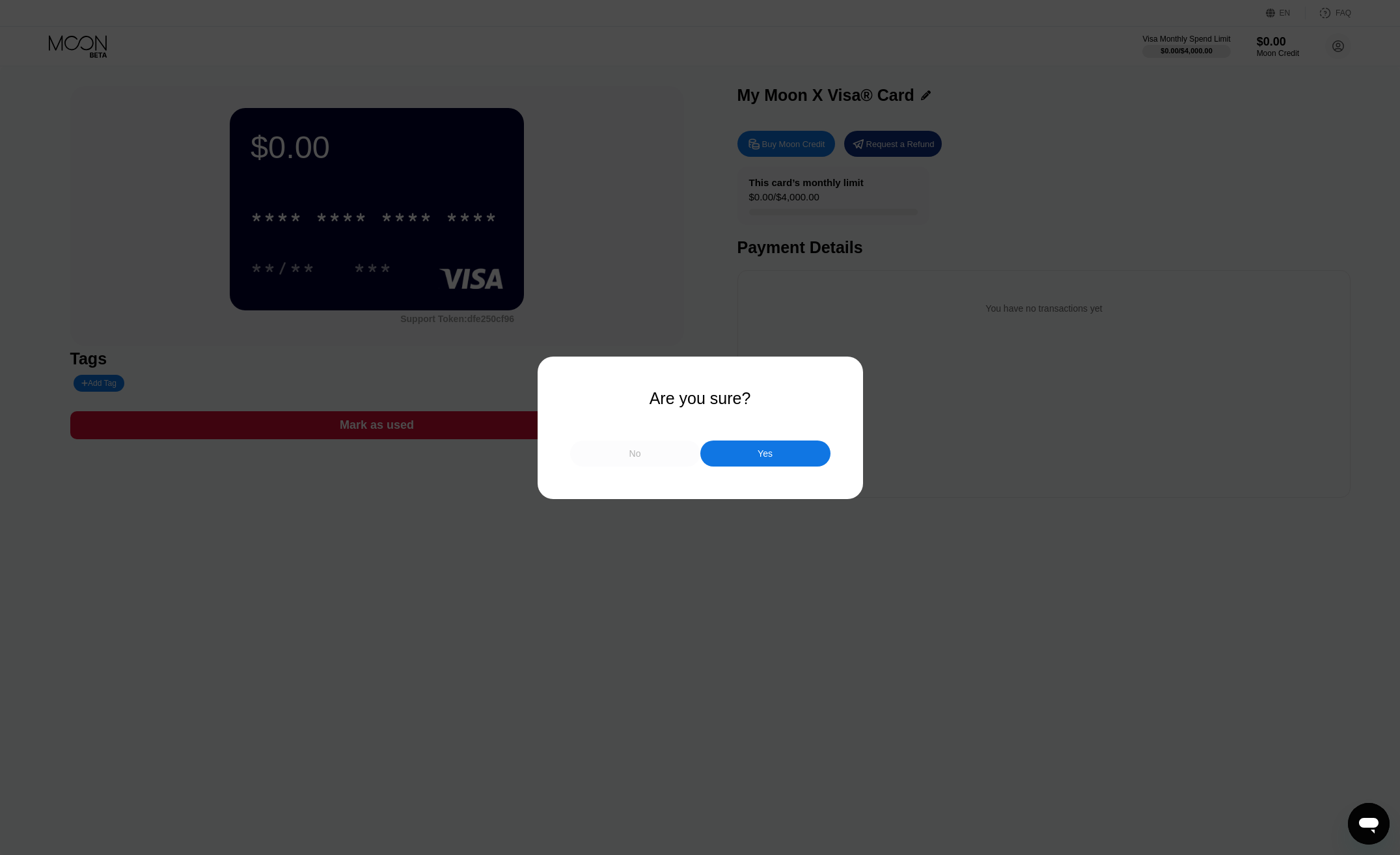
click at [635, 455] on div "No" at bounding box center [635, 453] width 12 height 12
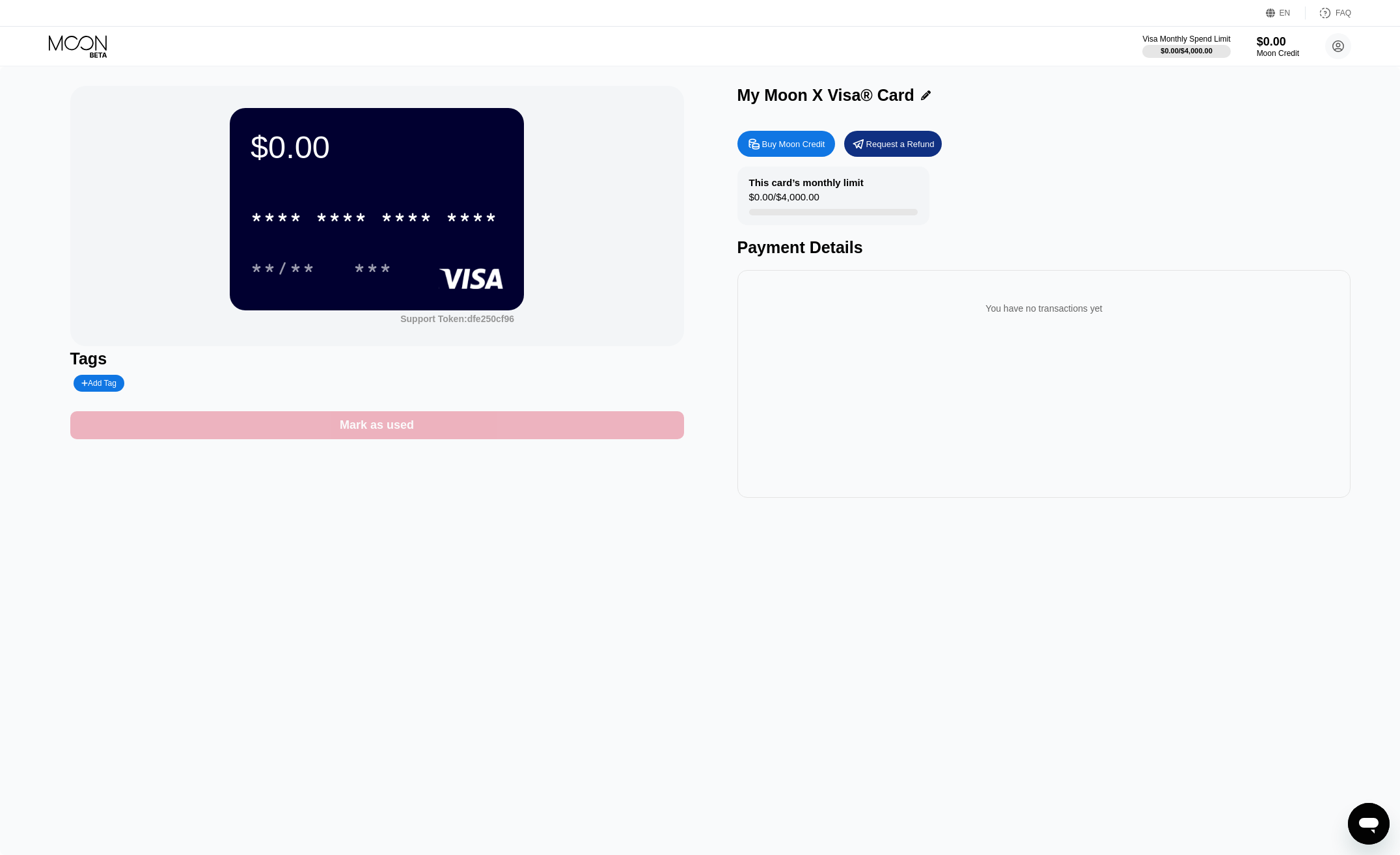
click at [377, 424] on div "Mark as used" at bounding box center [377, 425] width 74 height 15
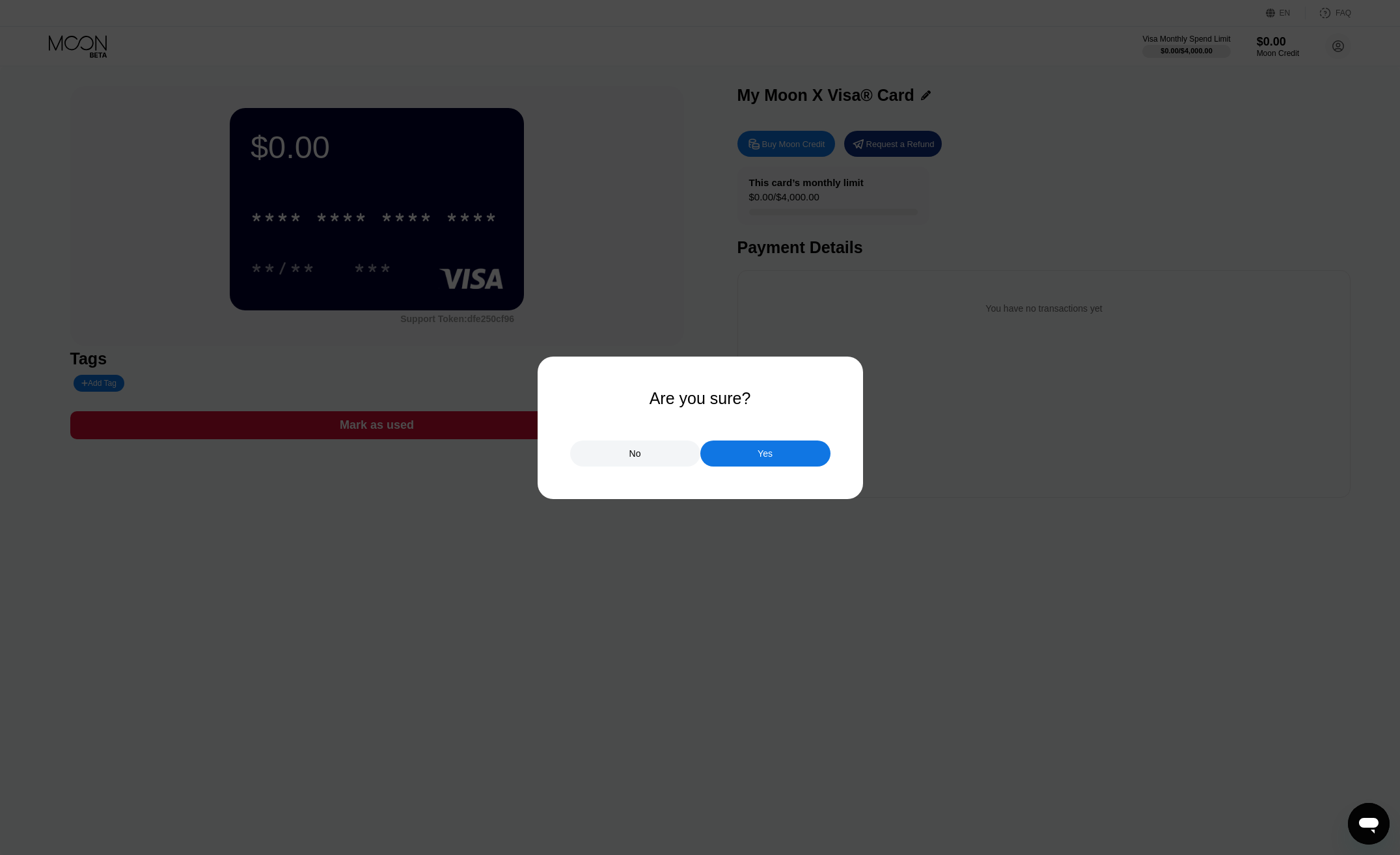
click at [732, 457] on div "Yes" at bounding box center [765, 454] width 130 height 26
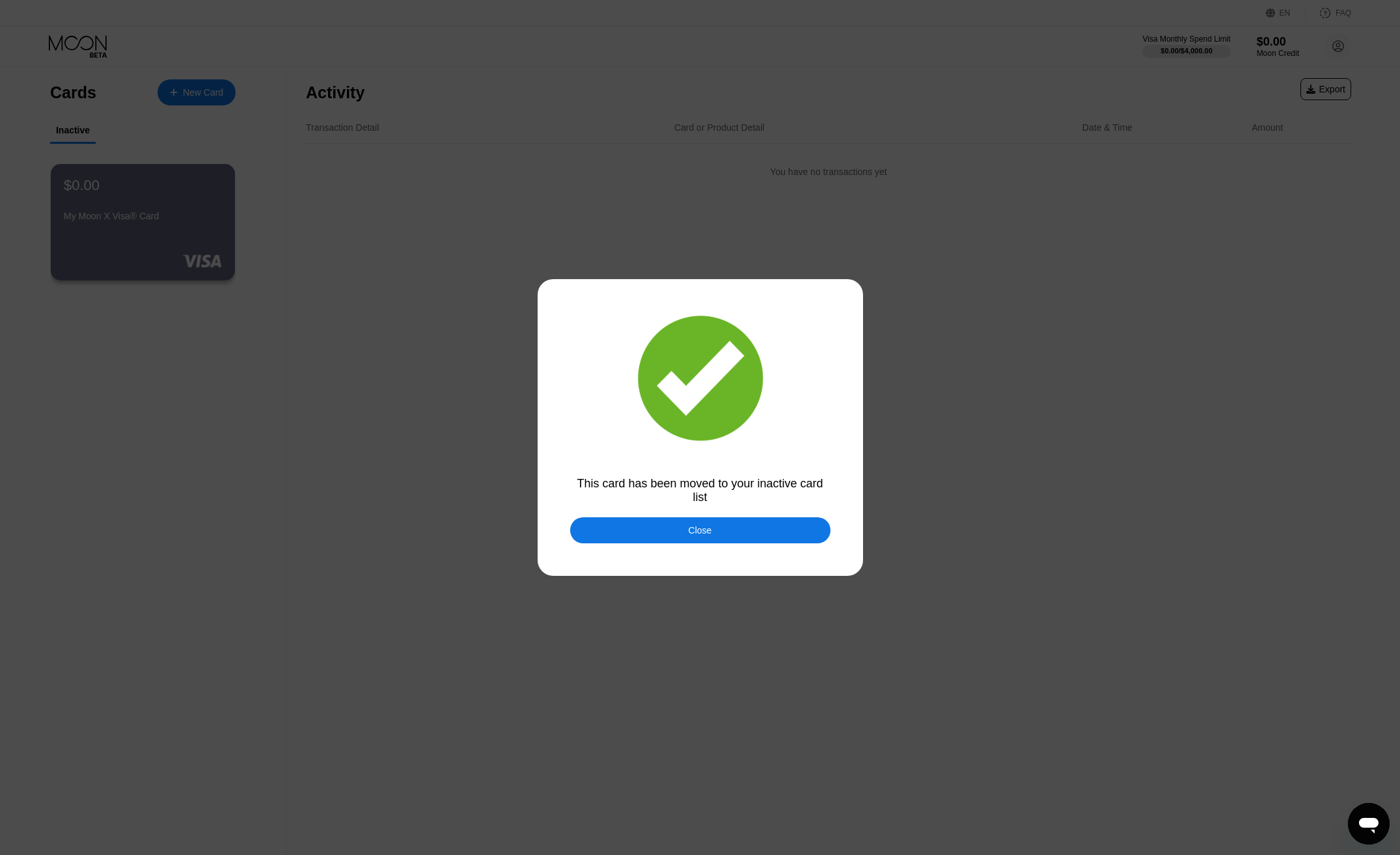
click at [673, 530] on div "Close" at bounding box center [700, 530] width 261 height 26
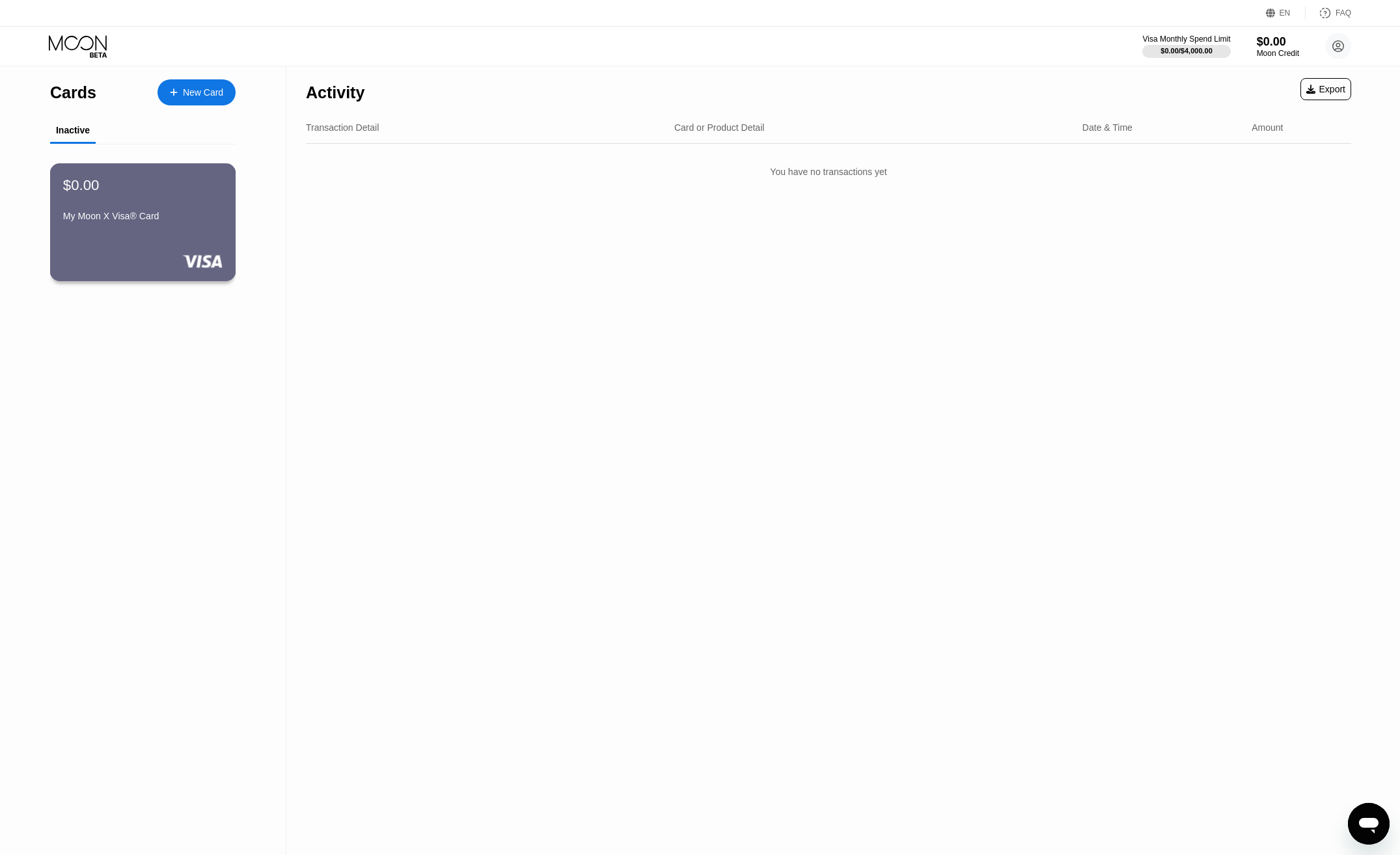
click at [174, 235] on div "$0.00 My Moon X Visa® Card" at bounding box center [143, 222] width 186 height 118
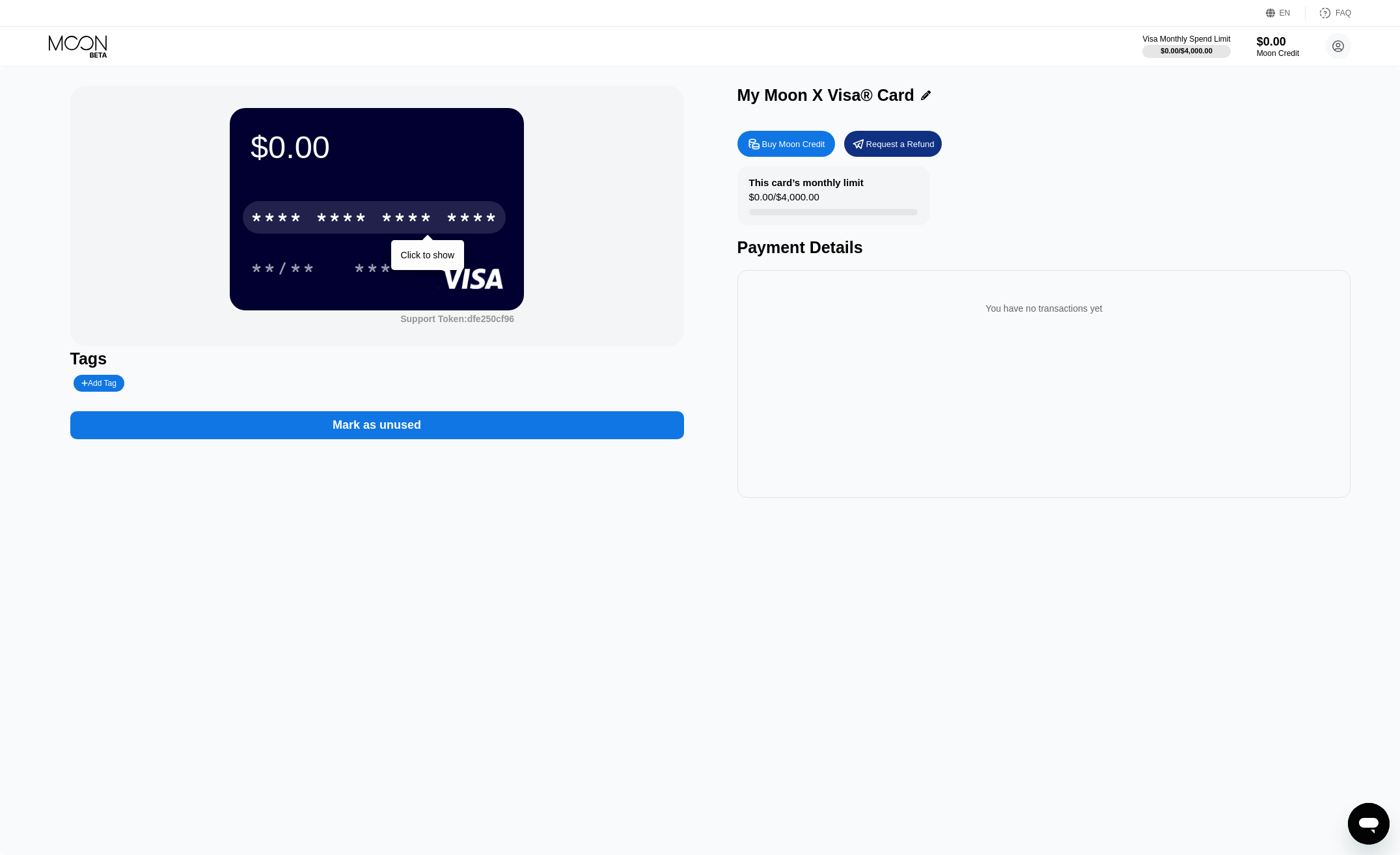
click at [386, 215] on div "* * * *" at bounding box center [407, 219] width 52 height 21
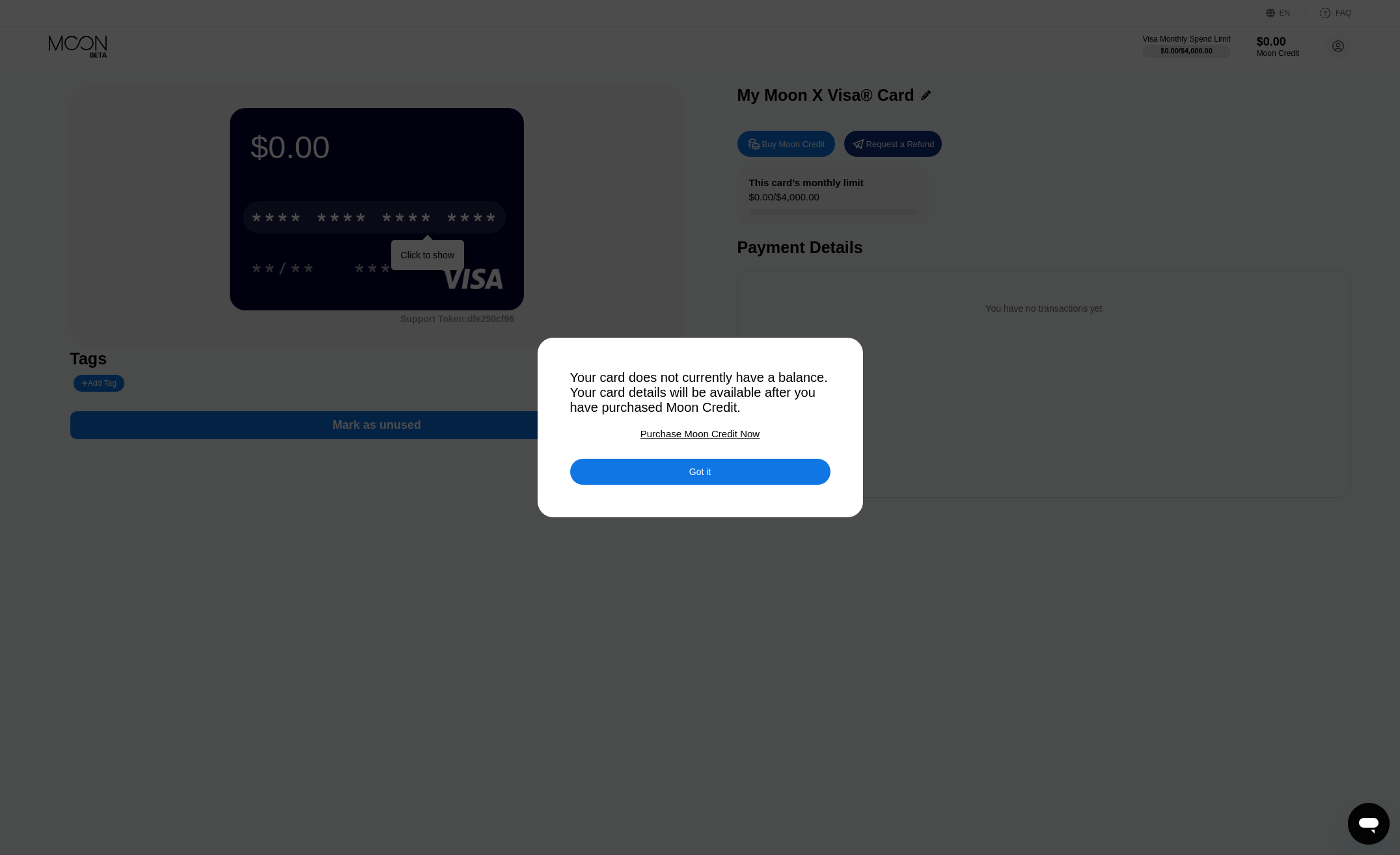
click at [386, 215] on div at bounding box center [700, 427] width 1400 height 855
click at [362, 261] on div at bounding box center [700, 427] width 1400 height 855
click at [695, 485] on div "Got it" at bounding box center [700, 472] width 261 height 26
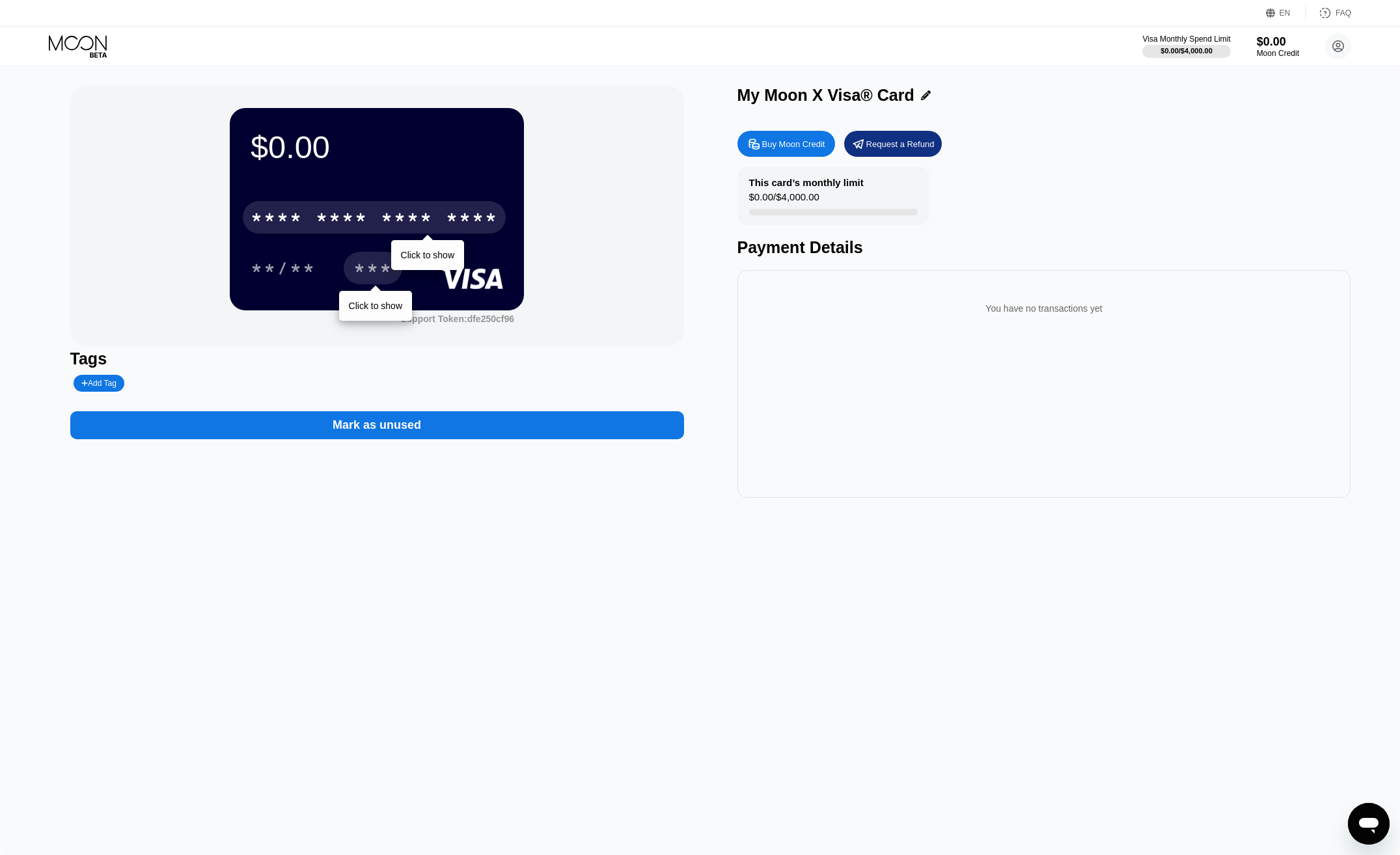
click at [355, 263] on div "***" at bounding box center [373, 270] width 39 height 21
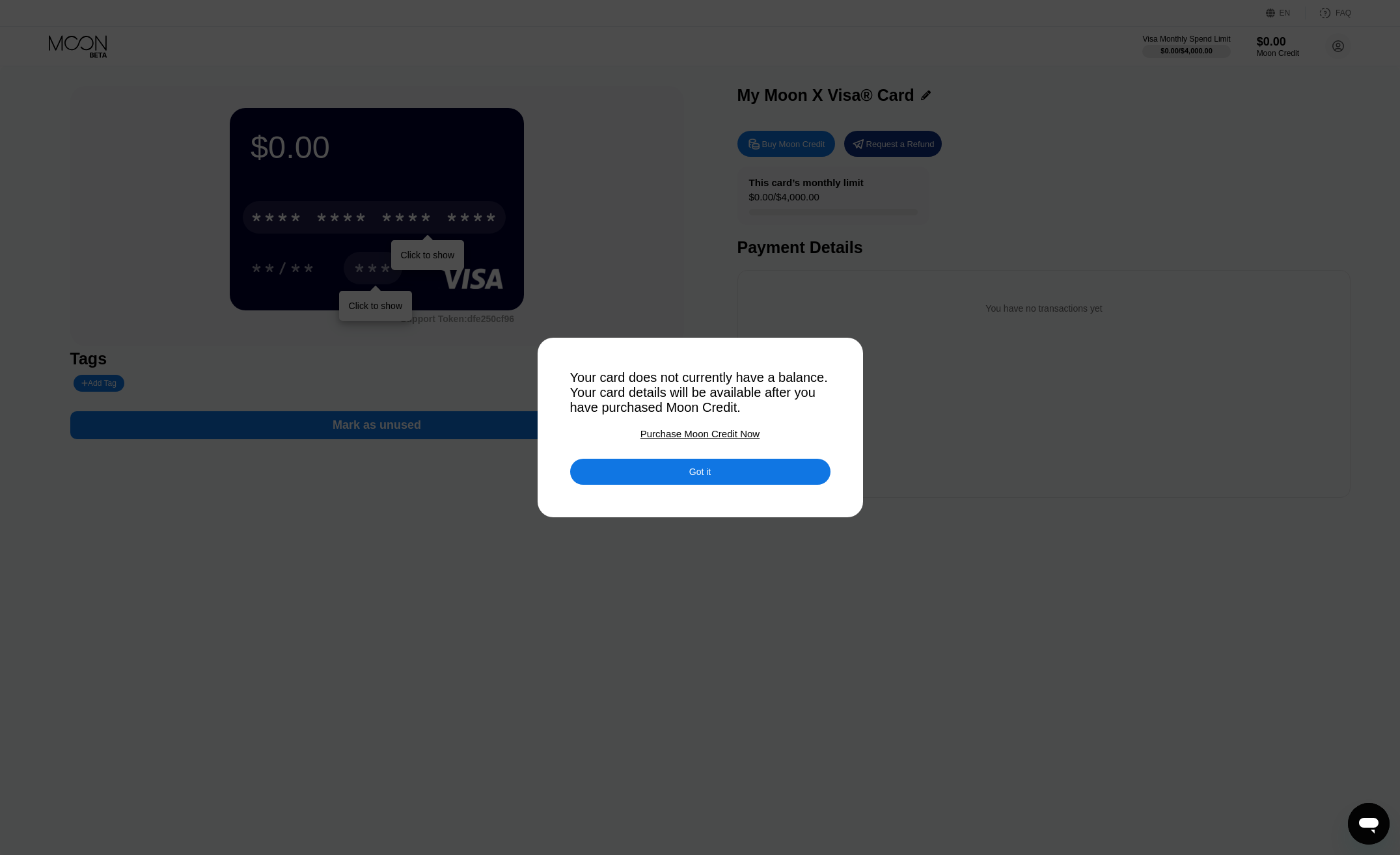
click at [660, 466] on div "Got it" at bounding box center [700, 472] width 261 height 26
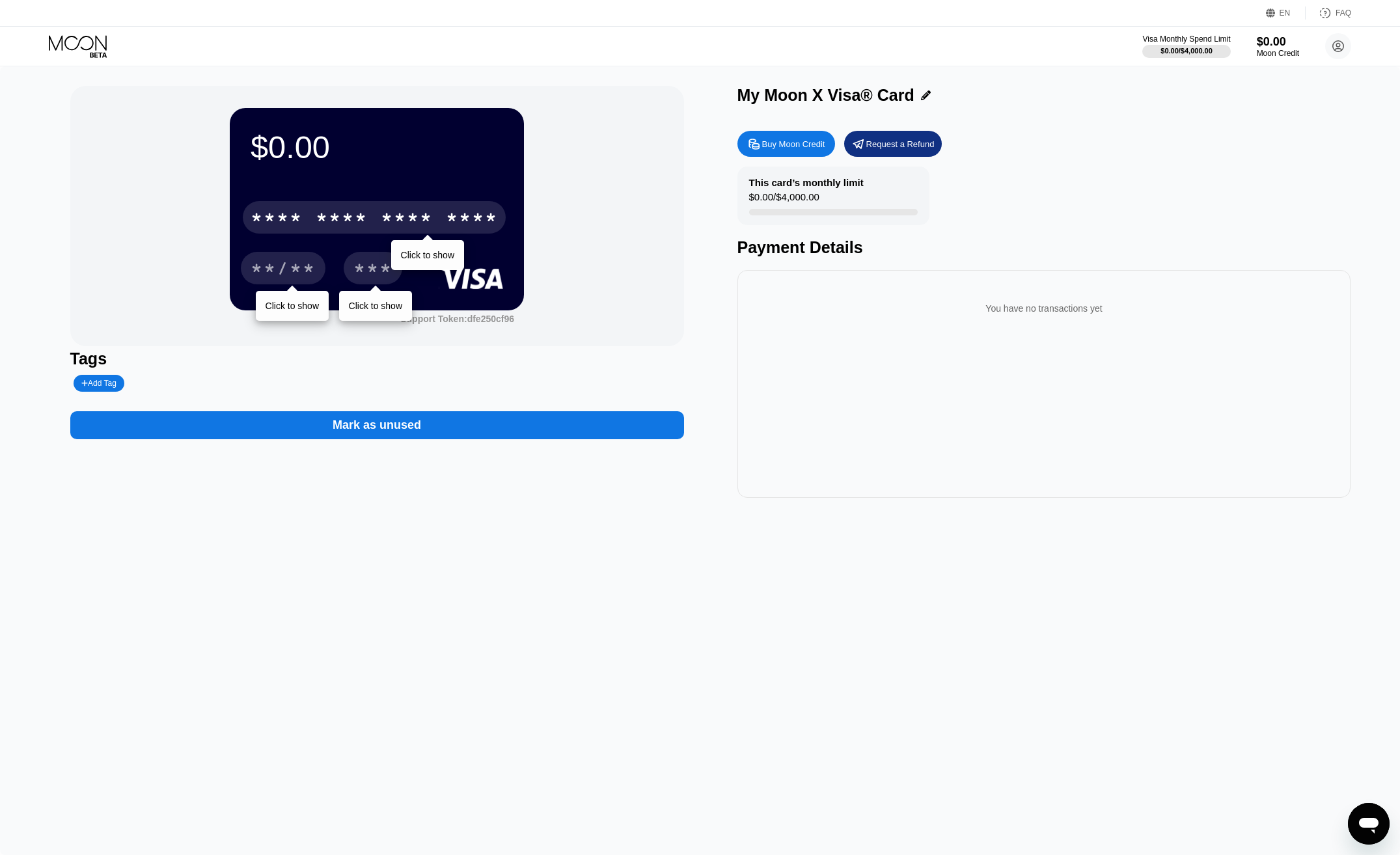
click at [268, 263] on div "**/**" at bounding box center [283, 270] width 65 height 21
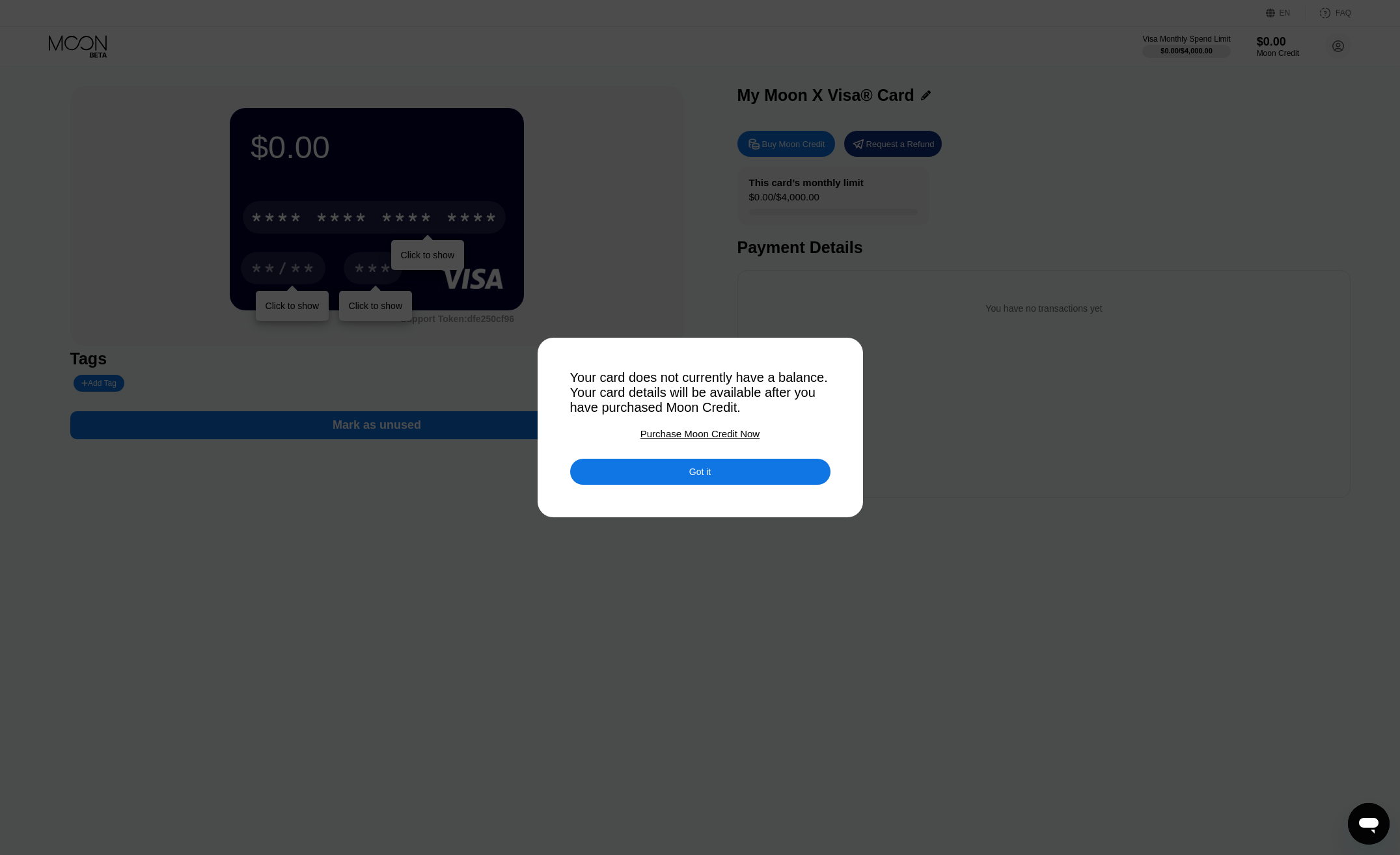
click at [736, 482] on div "Got it" at bounding box center [700, 472] width 261 height 26
